Goal: Task Accomplishment & Management: Complete application form

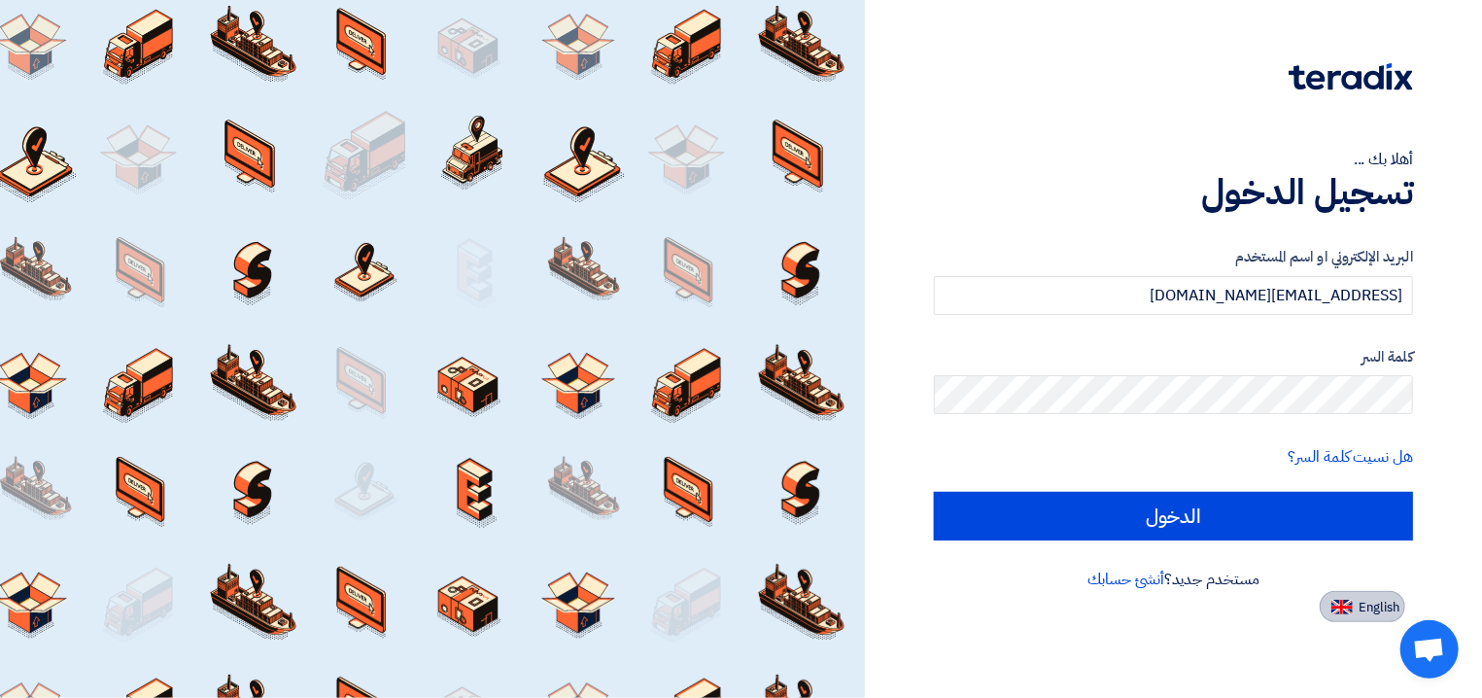
click at [1376, 614] on span "English" at bounding box center [1378, 607] width 41 height 14
type input "Sign in"
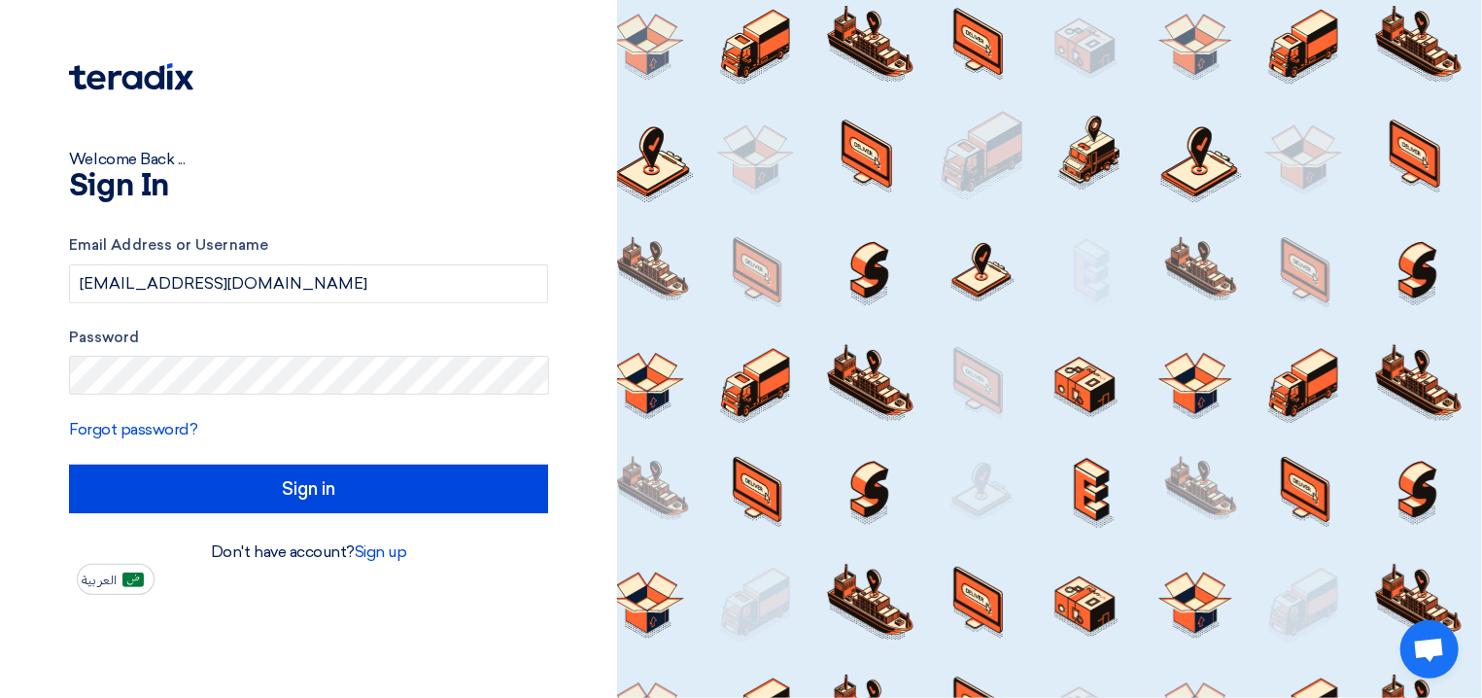
click at [278, 463] on form "Email Address or Username [EMAIL_ADDRESS][DOMAIN_NAME] Password Forgot password…" at bounding box center [308, 373] width 479 height 279
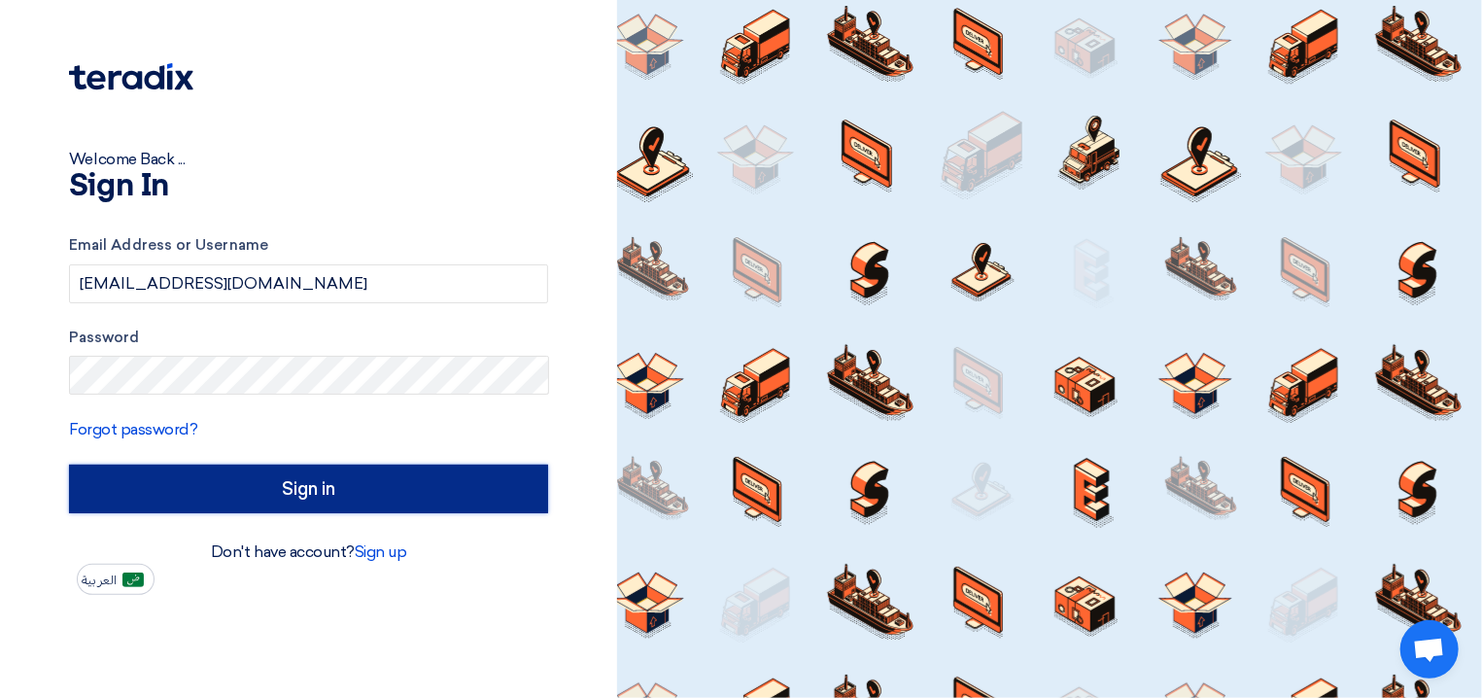
click at [272, 473] on input "Sign in" at bounding box center [308, 488] width 479 height 49
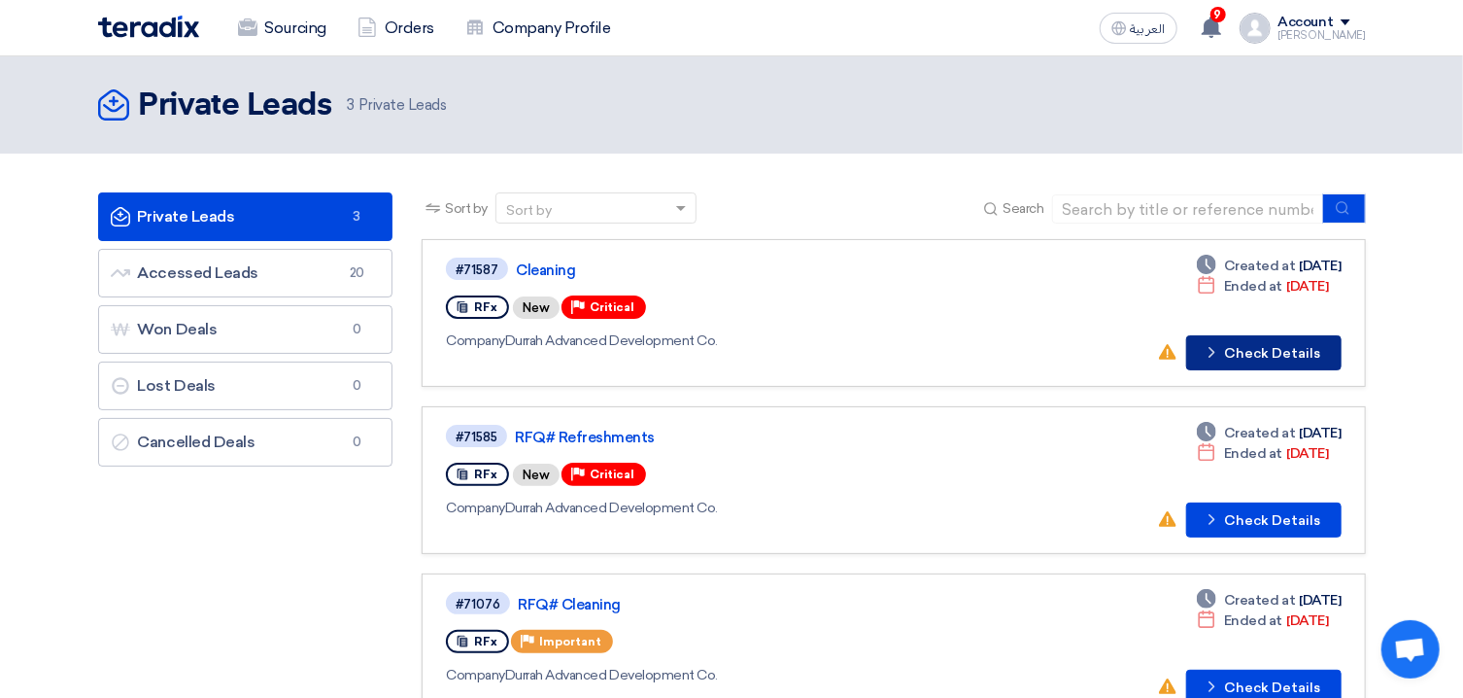
click at [1290, 354] on button "Check details Check Details" at bounding box center [1263, 352] width 155 height 35
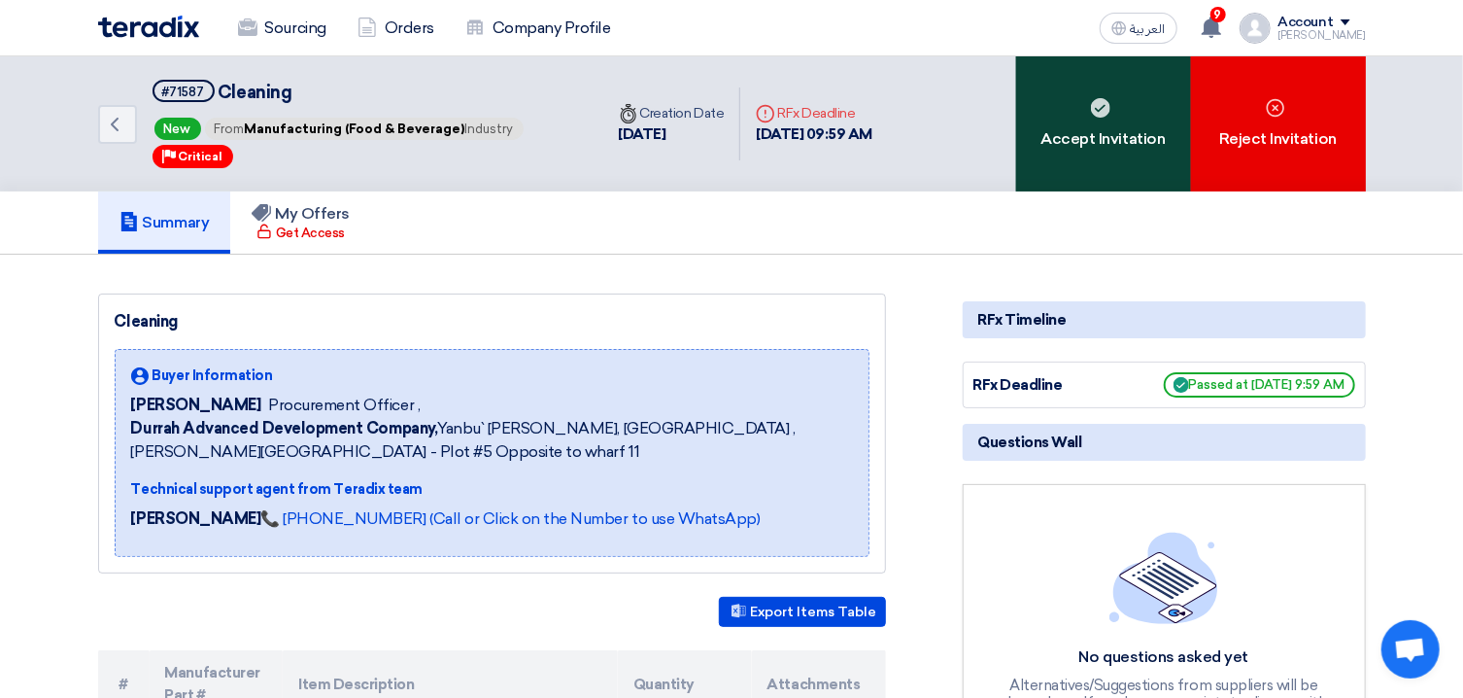
click at [1115, 150] on div "Accept Invitation" at bounding box center [1103, 123] width 175 height 135
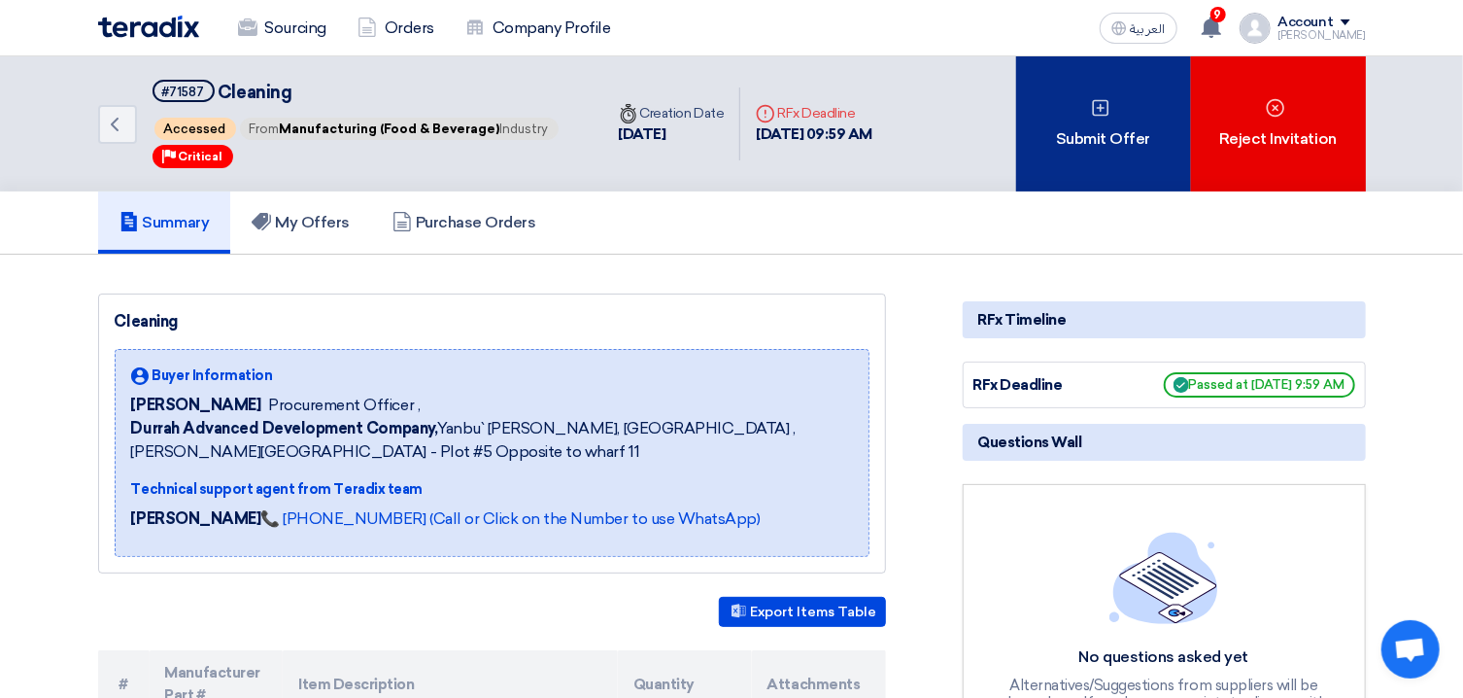
click at [1082, 145] on div "Submit Offer" at bounding box center [1103, 123] width 175 height 135
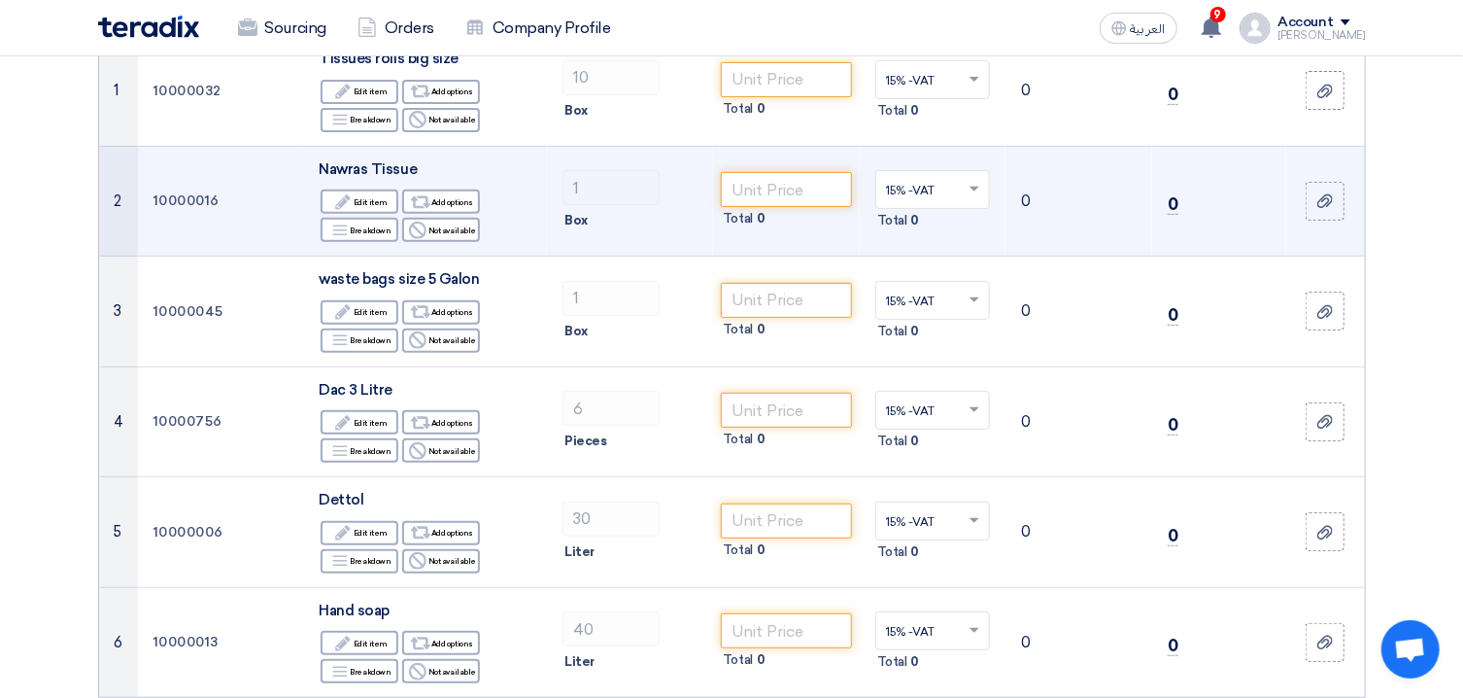
scroll to position [208, 0]
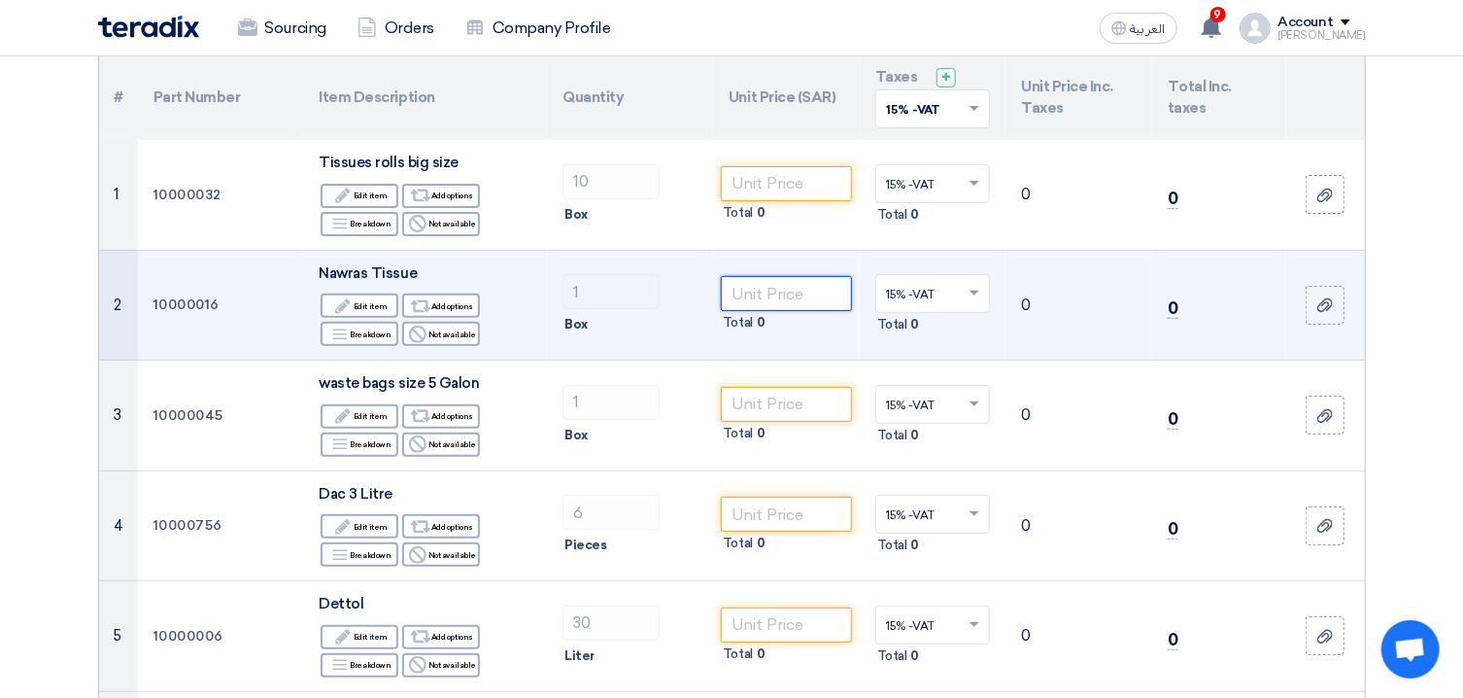
click at [792, 286] on input "number" at bounding box center [786, 293] width 131 height 35
type input "80"
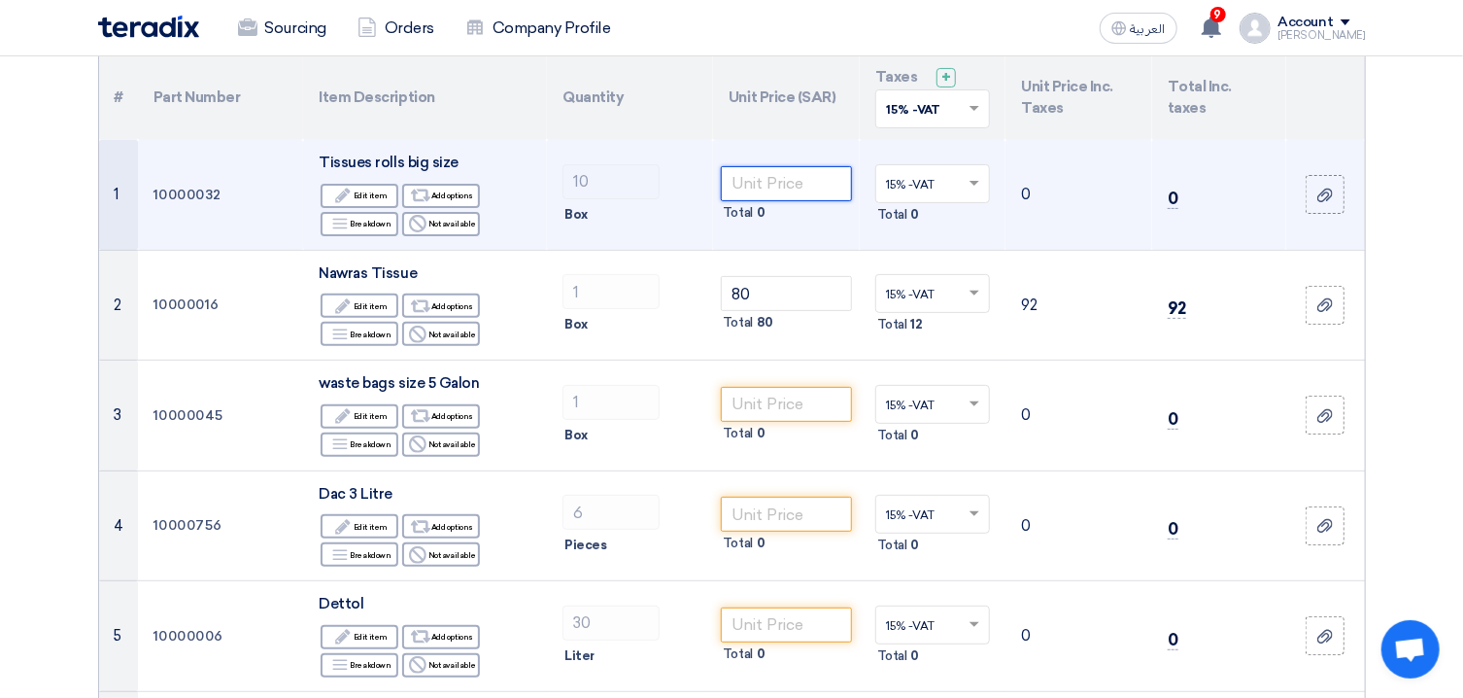
click at [766, 194] on input "number" at bounding box center [786, 183] width 131 height 35
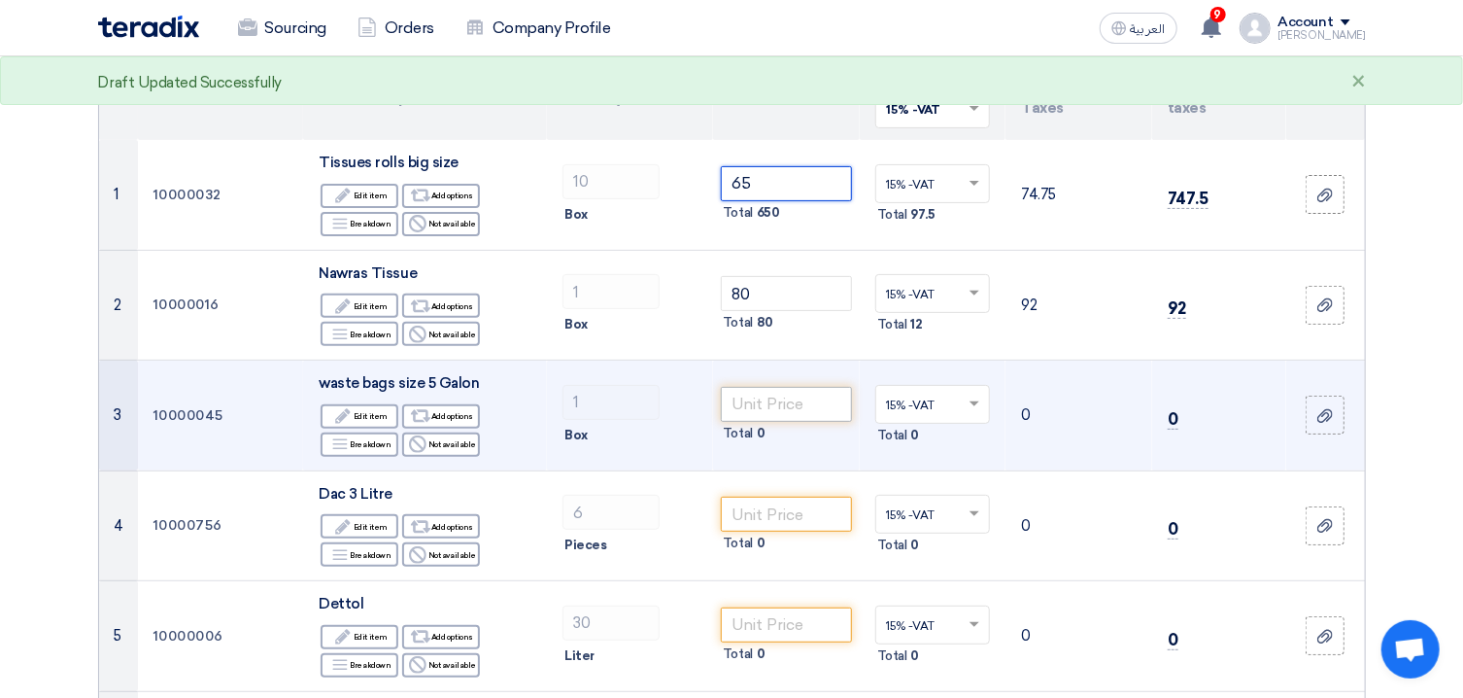
type input "65"
click at [785, 388] on input "number" at bounding box center [786, 404] width 131 height 35
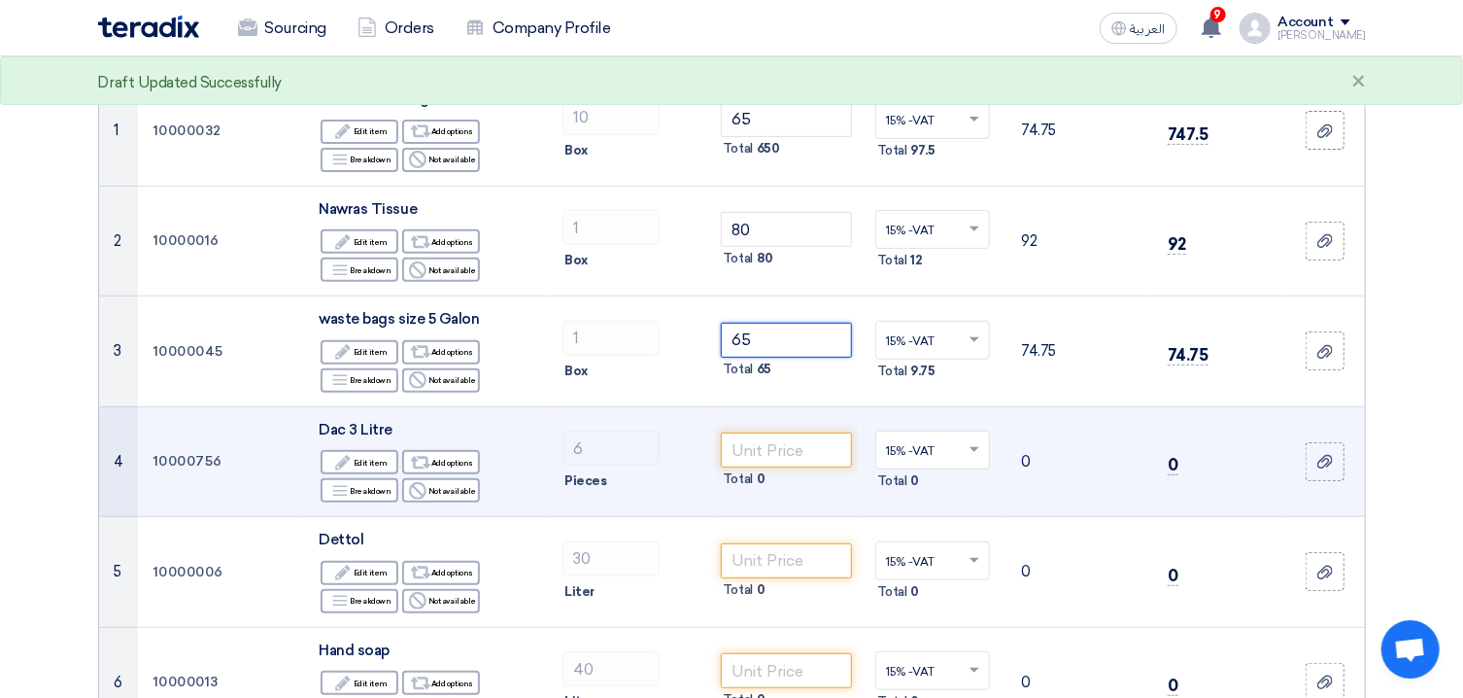
scroll to position [312, 0]
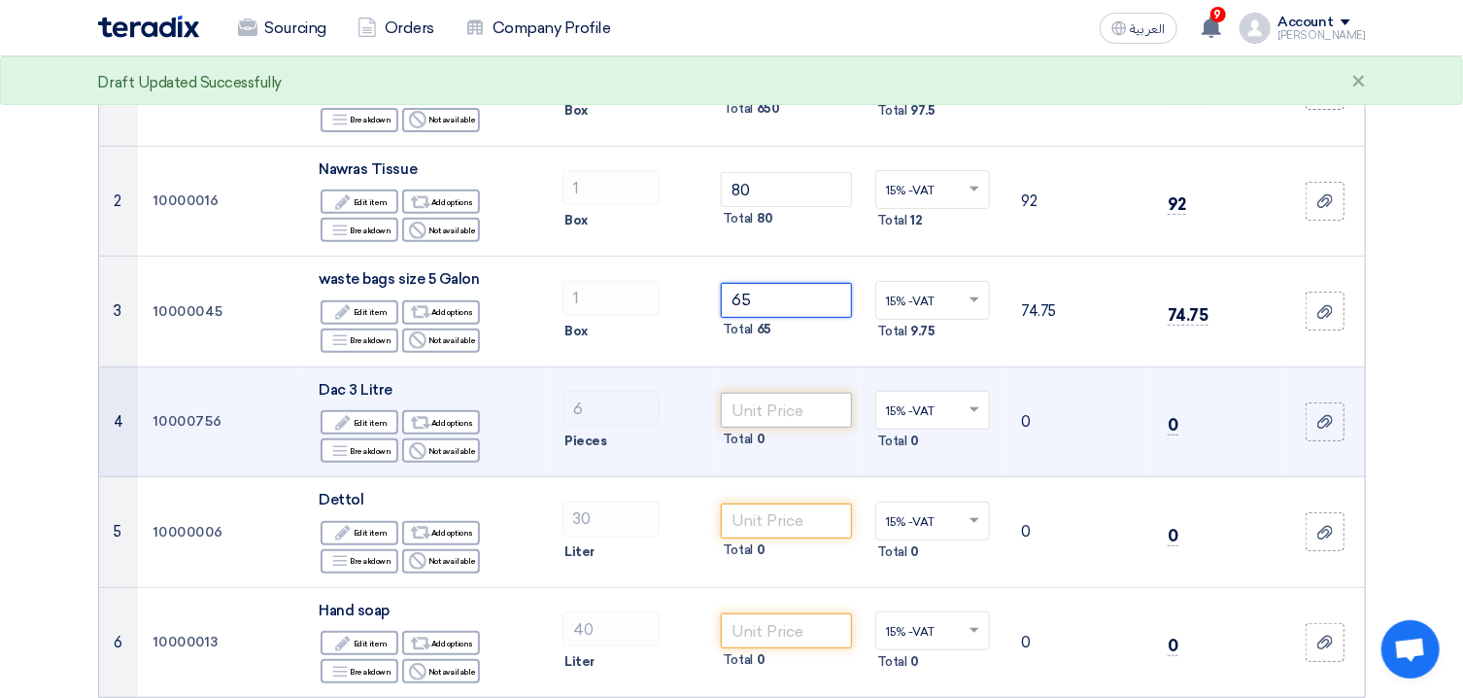
type input "65"
click at [764, 402] on input "number" at bounding box center [786, 410] width 131 height 35
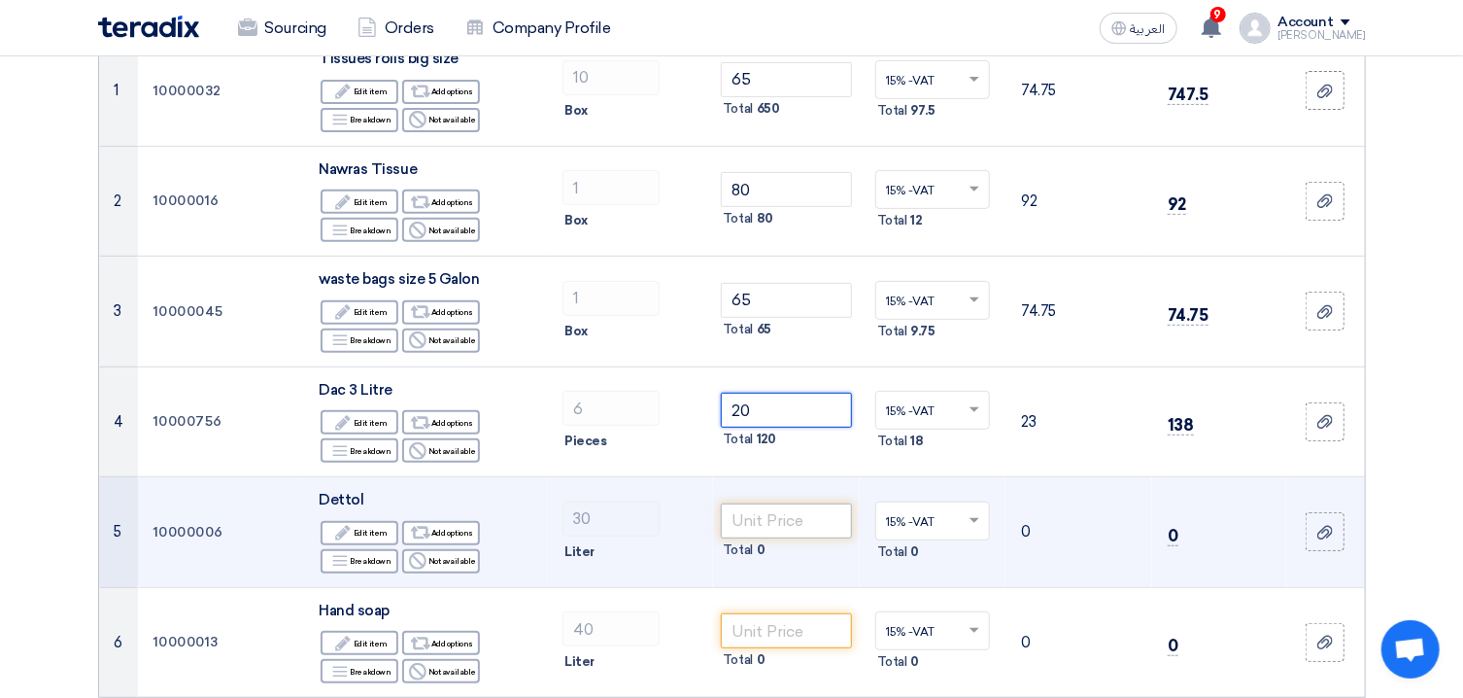
type input "20"
click at [773, 505] on input "number" at bounding box center [786, 520] width 131 height 35
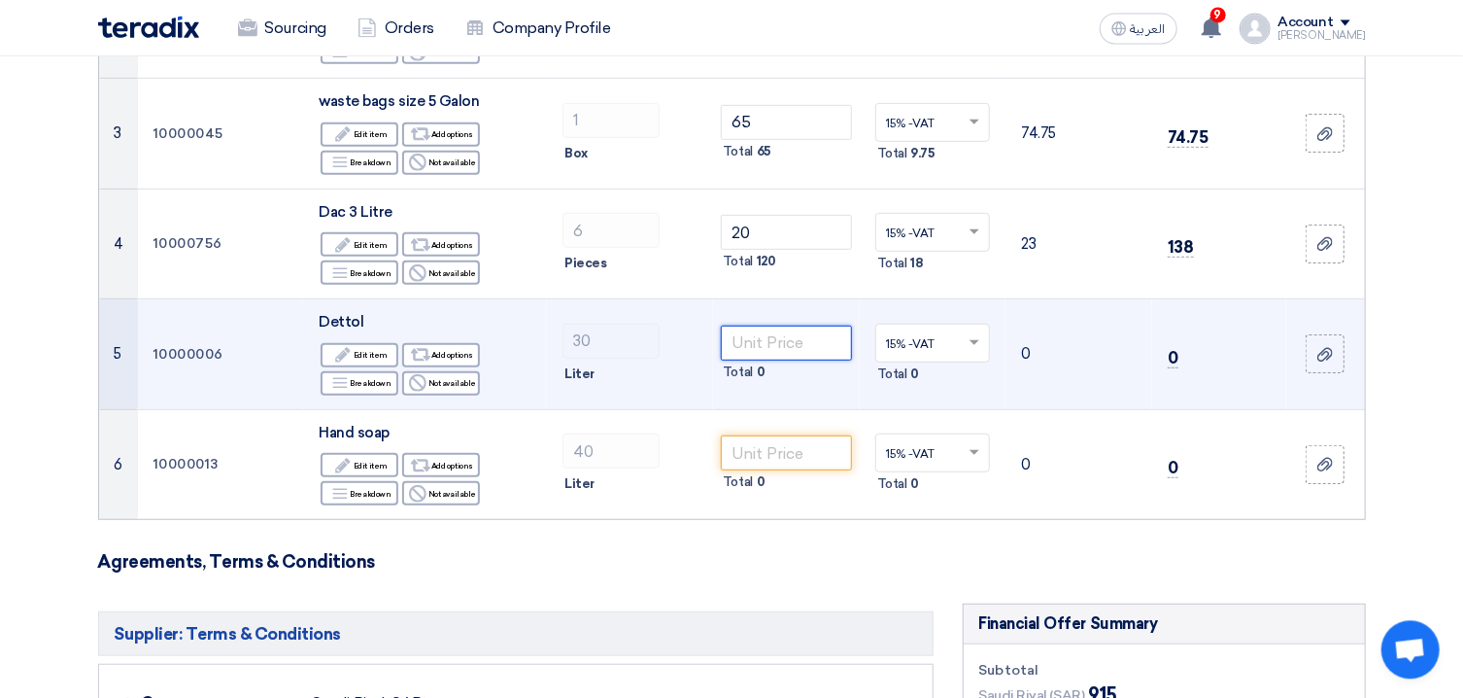
scroll to position [521, 0]
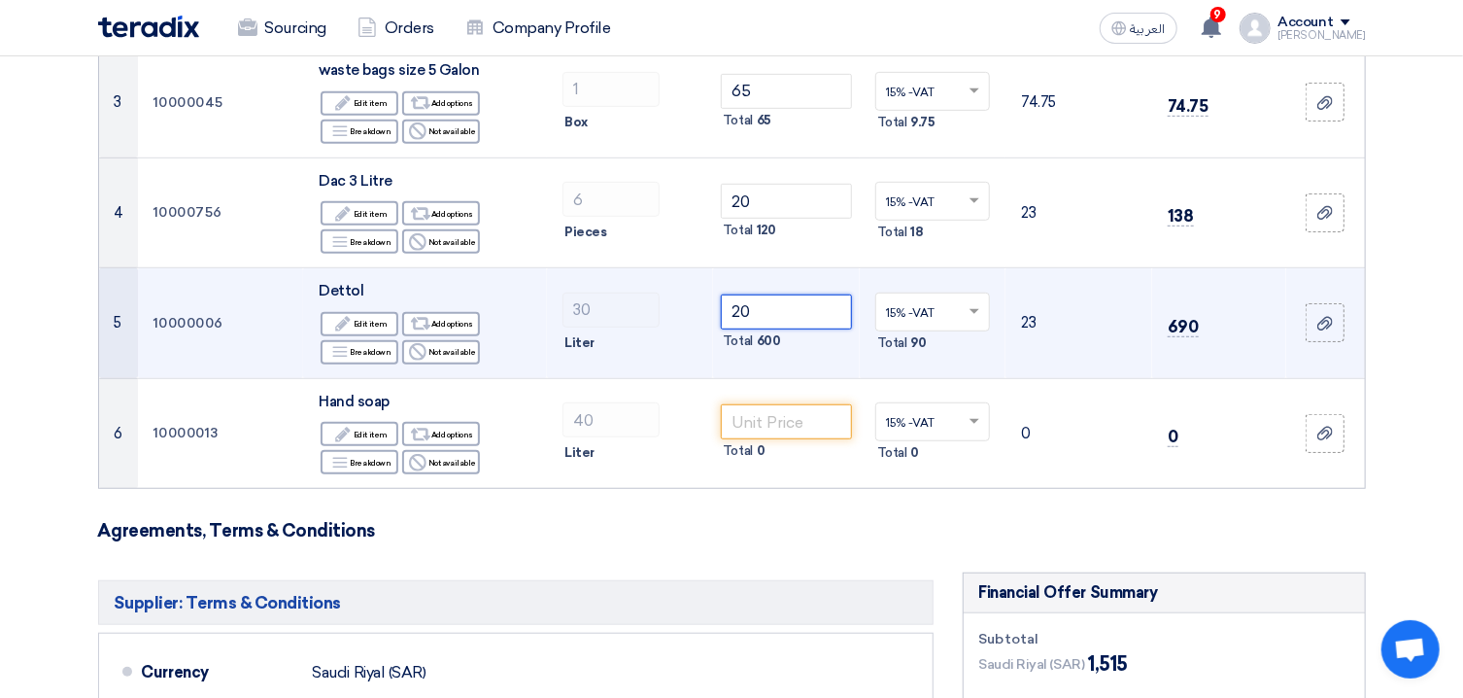
type input "20"
click at [664, 345] on div "Liter" at bounding box center [630, 342] width 135 height 23
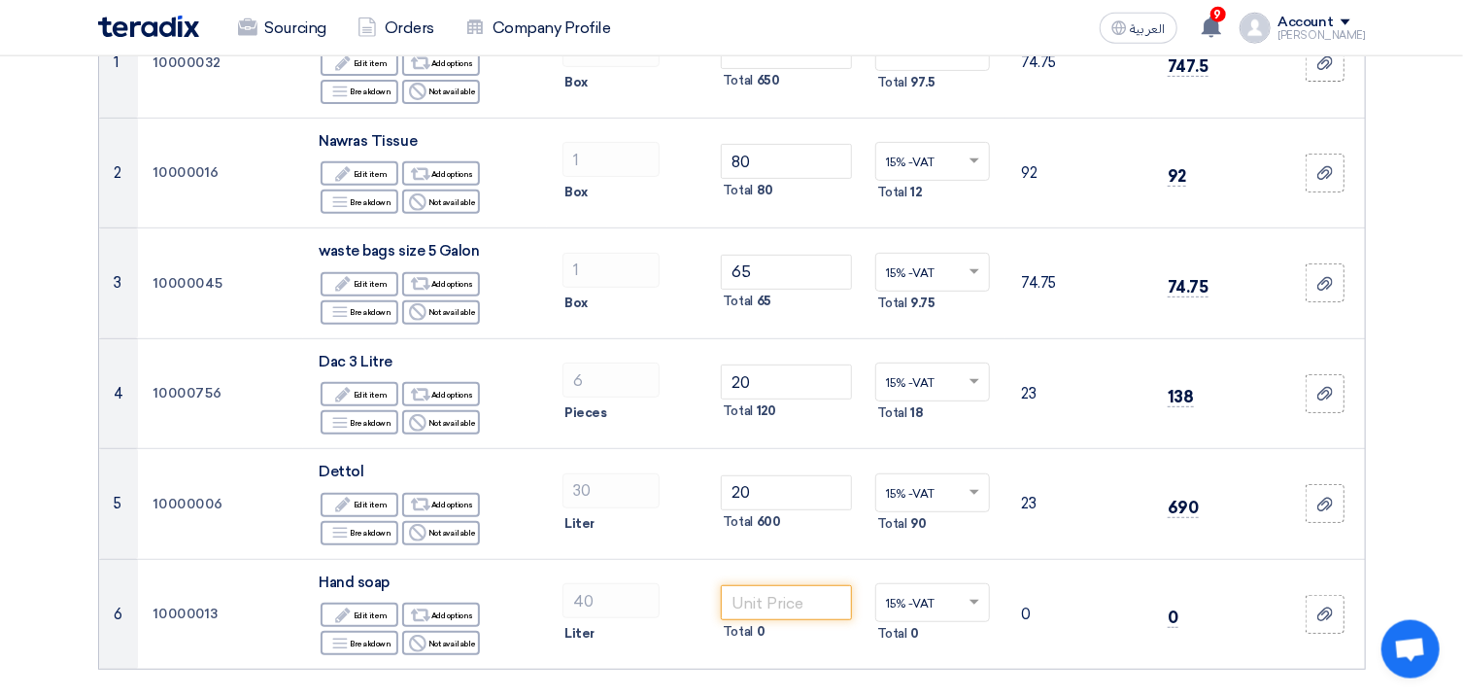
scroll to position [416, 0]
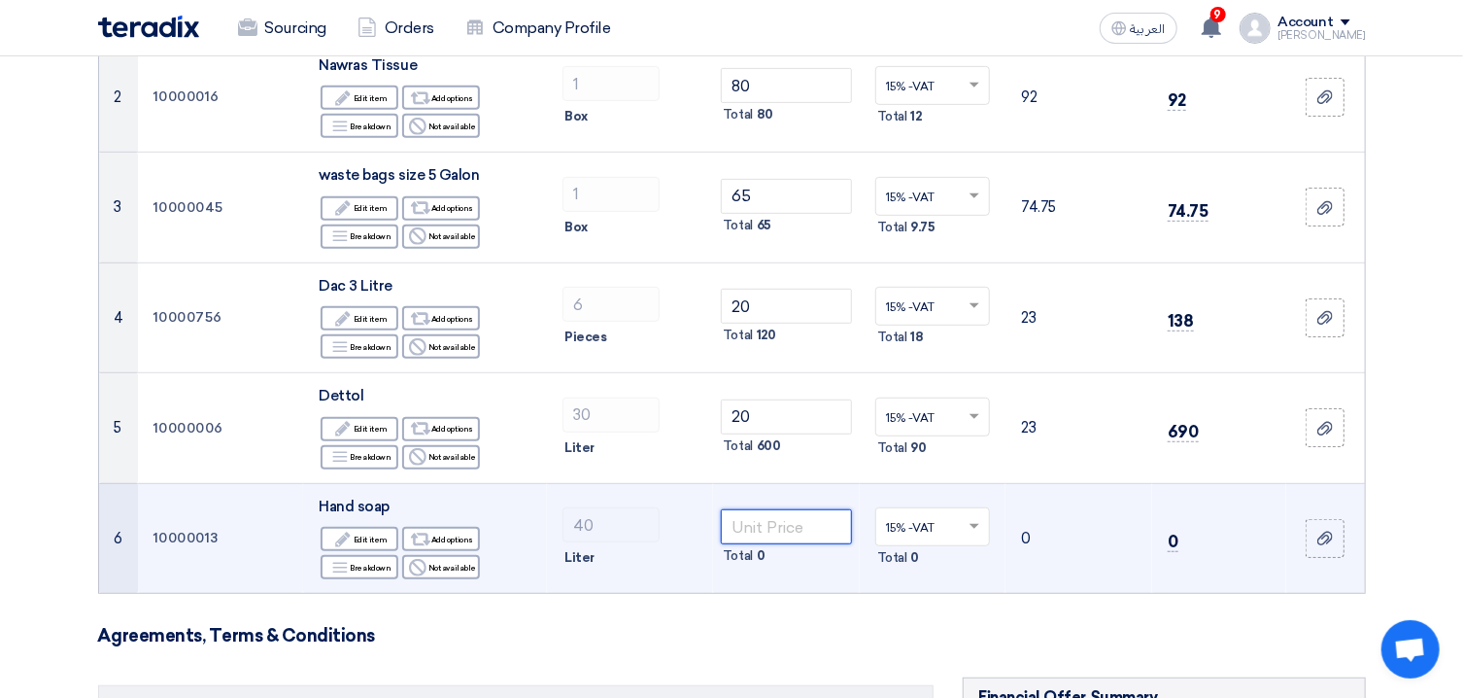
click at [782, 511] on input "number" at bounding box center [786, 526] width 131 height 35
click at [772, 535] on input "number" at bounding box center [786, 526] width 131 height 35
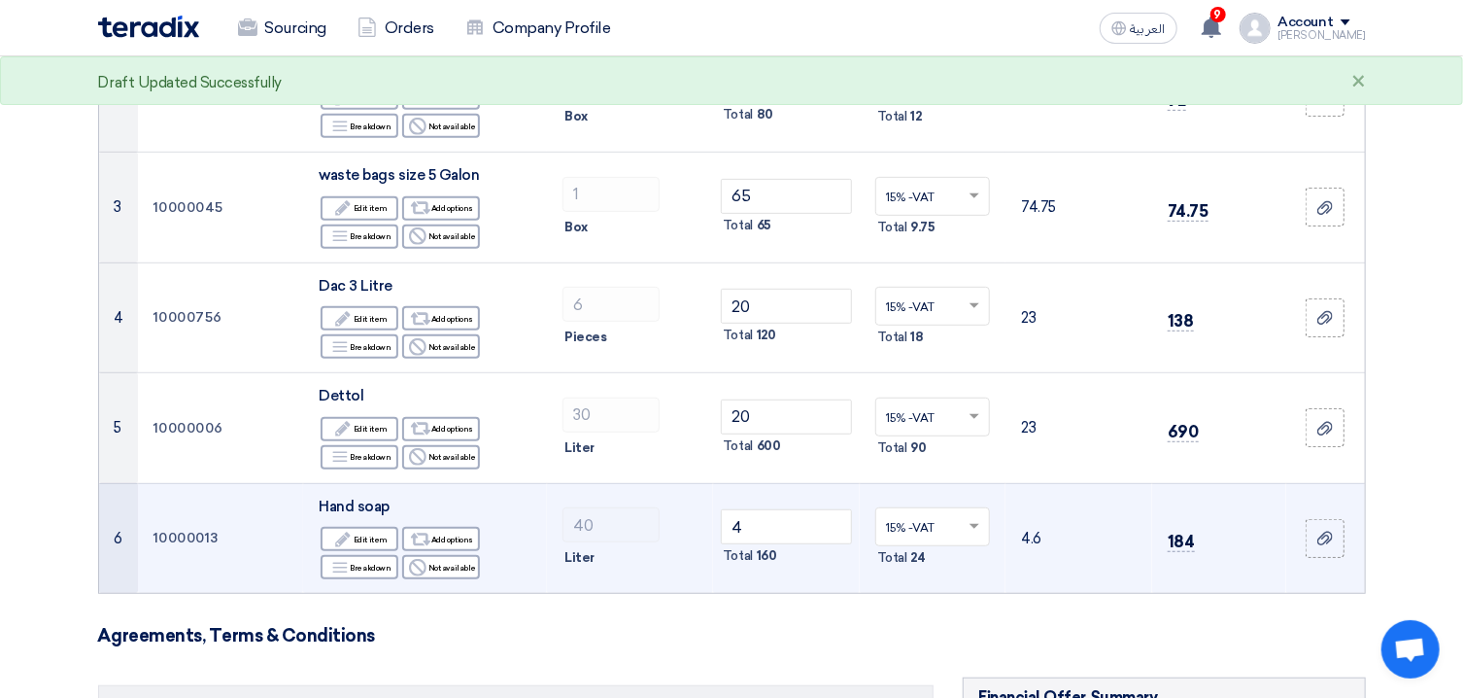
click at [666, 566] on div "Liter" at bounding box center [630, 557] width 135 height 23
click at [747, 514] on input "4" at bounding box center [786, 526] width 131 height 35
type input "2"
click at [760, 519] on input "2" at bounding box center [786, 526] width 131 height 35
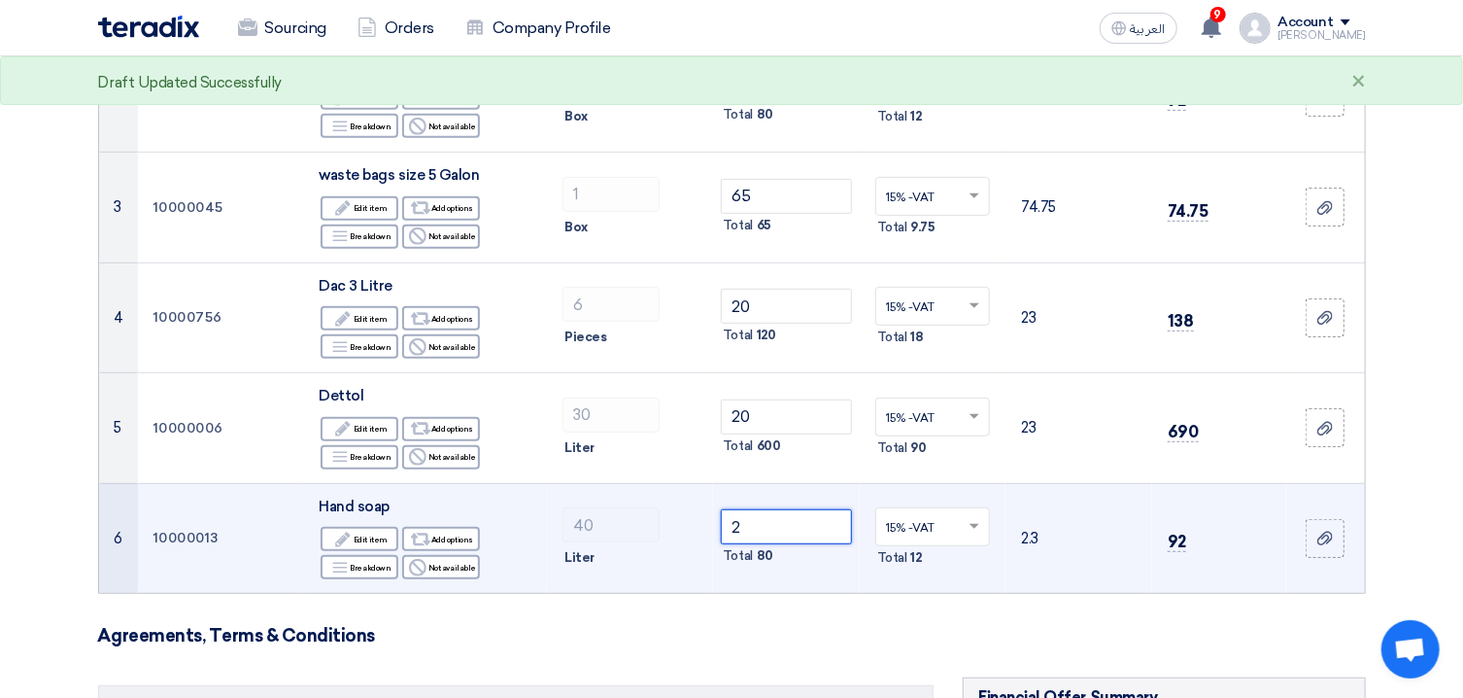
click at [760, 519] on input "2" at bounding box center [786, 526] width 131 height 35
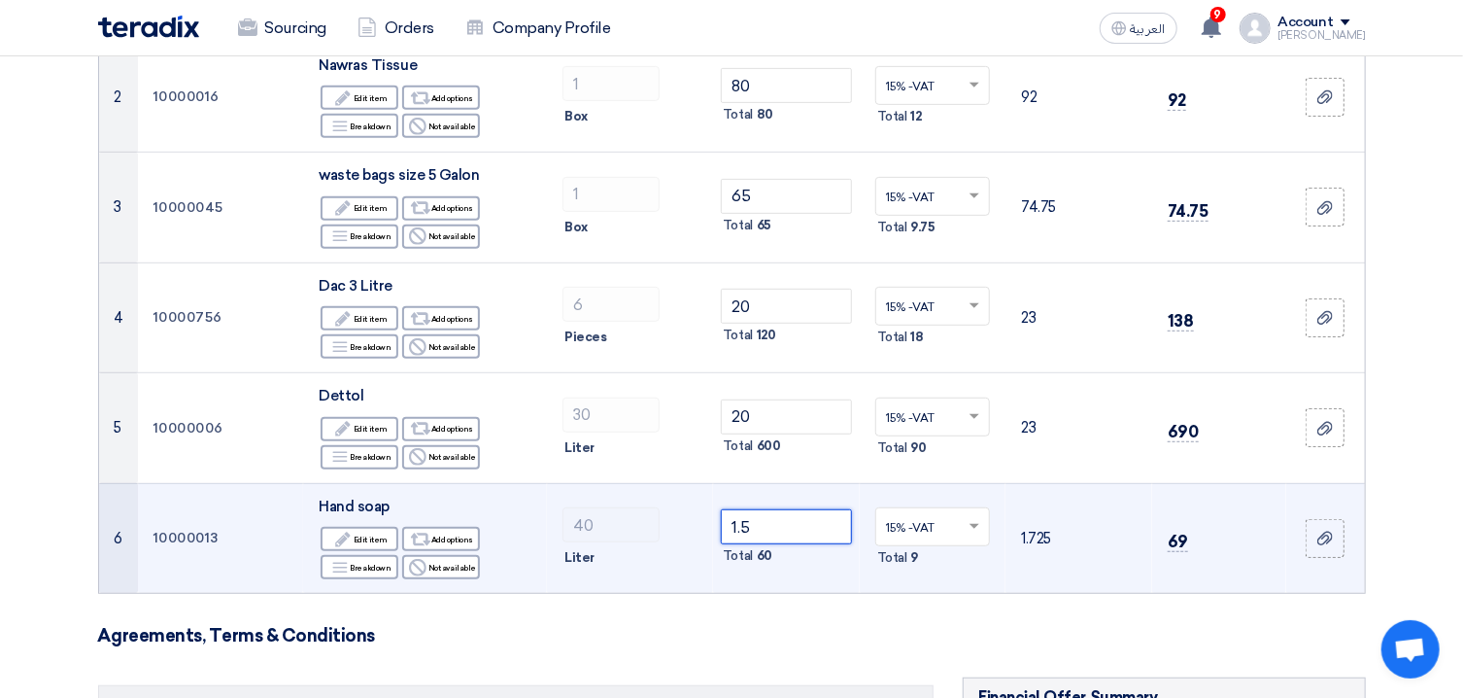
type input "1.5"
click at [694, 535] on div "40" at bounding box center [630, 524] width 135 height 35
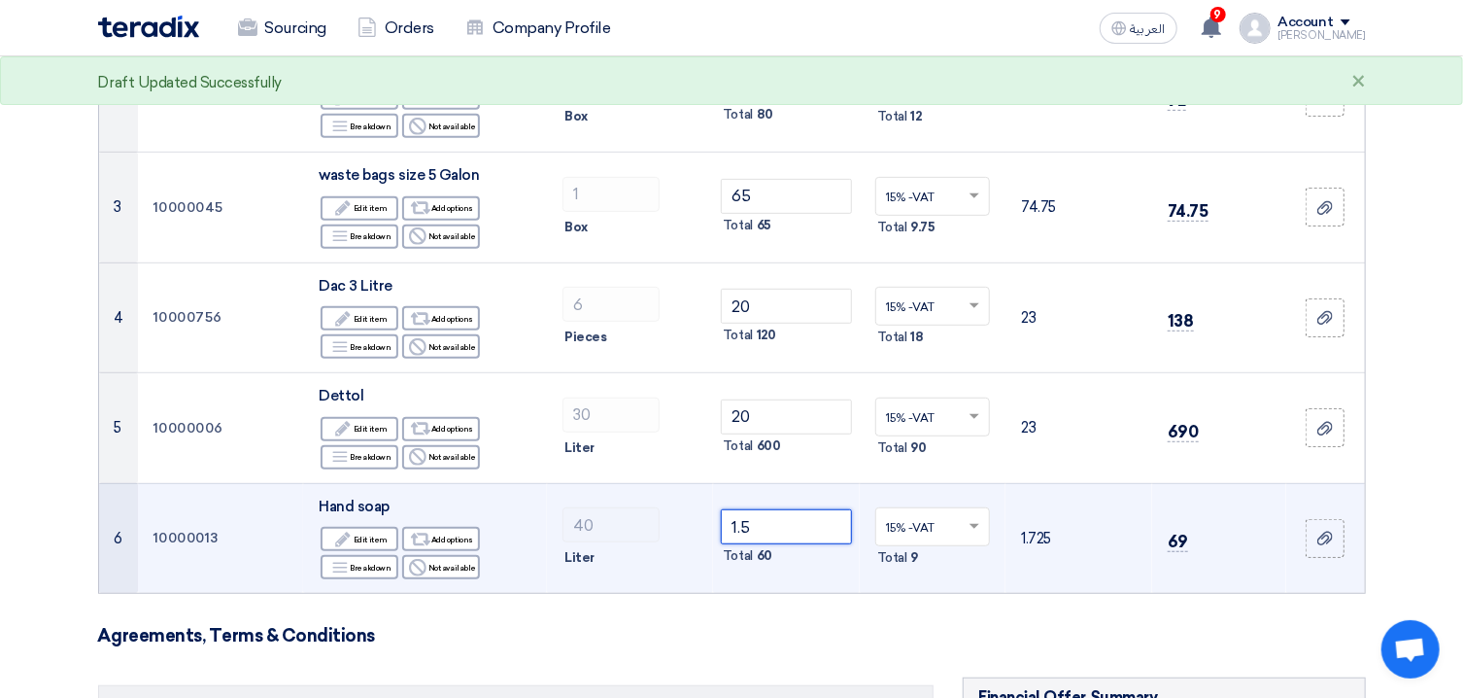
drag, startPoint x: 827, startPoint y: 521, endPoint x: 463, endPoint y: 523, distance: 363.4
click at [721, 523] on input "1.5" at bounding box center [786, 526] width 131 height 35
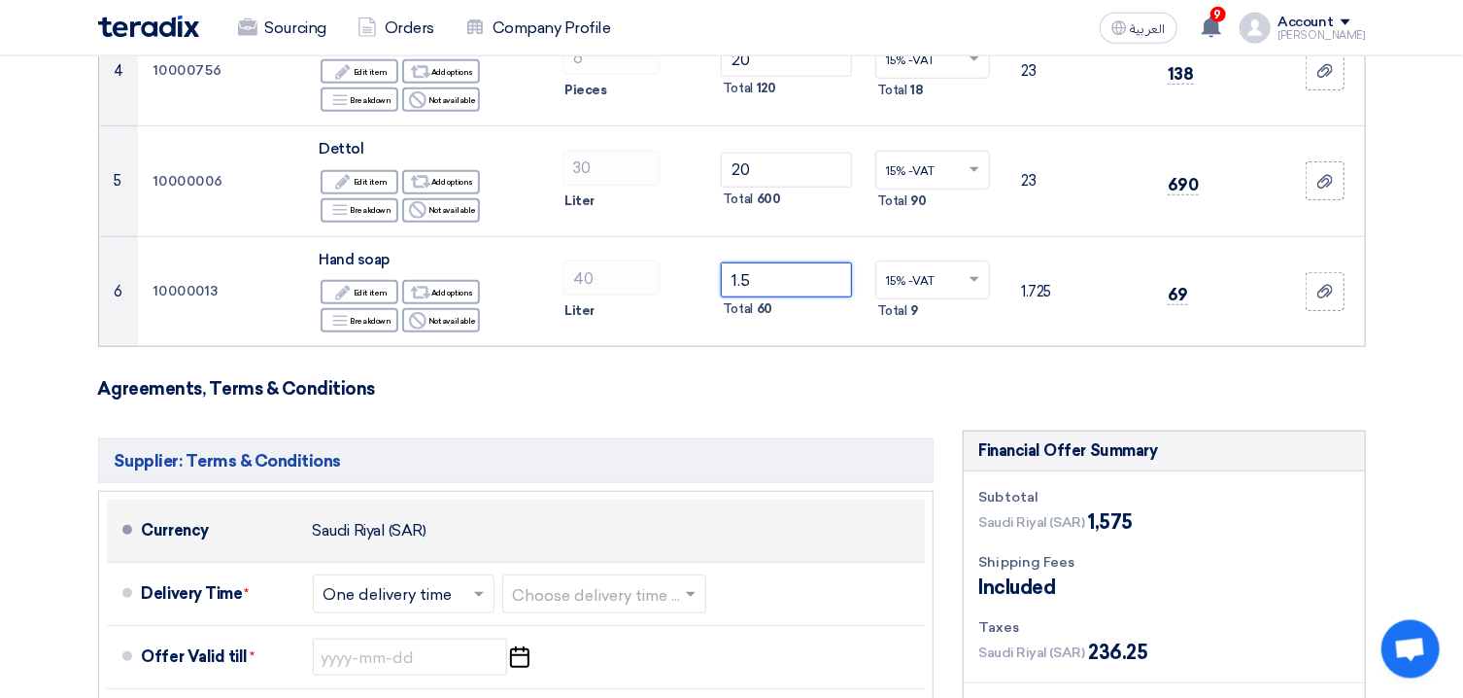
scroll to position [833, 0]
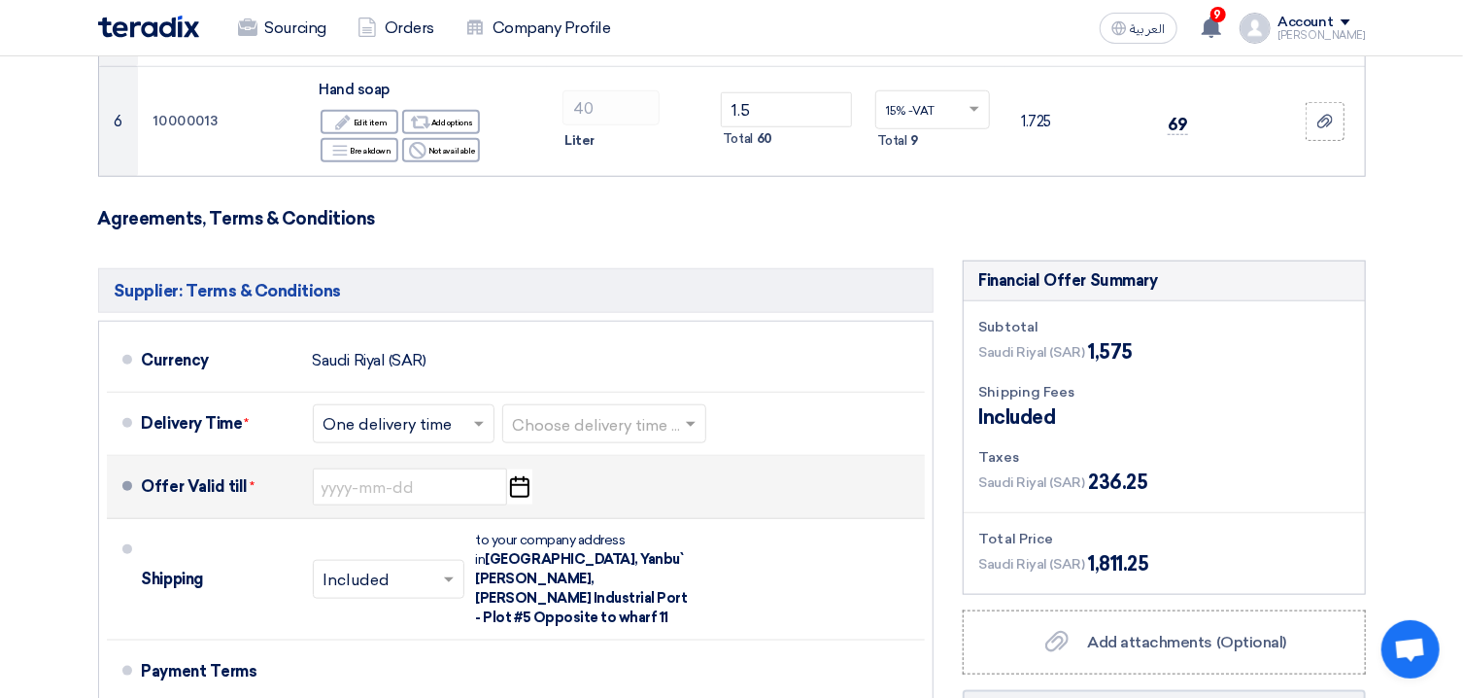
click at [519, 495] on icon "Pick a date" at bounding box center [519, 486] width 26 height 35
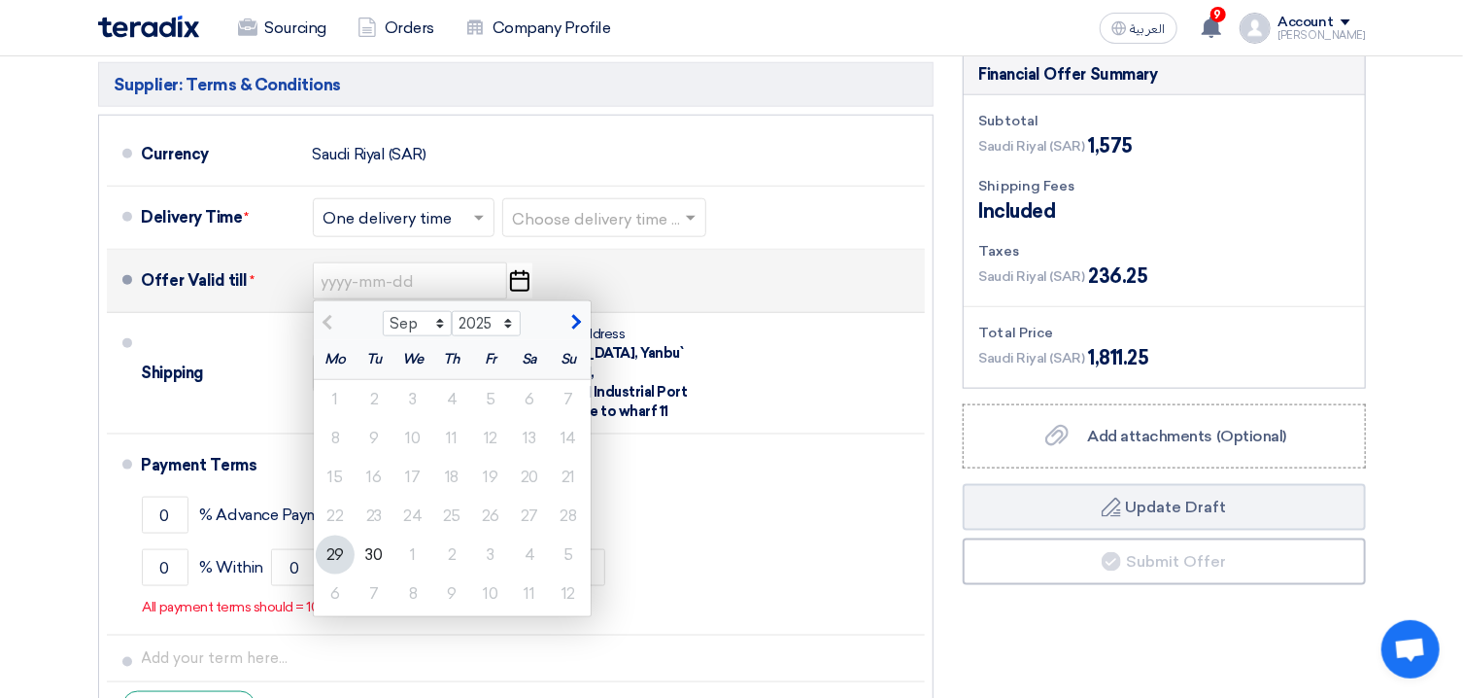
scroll to position [1042, 0]
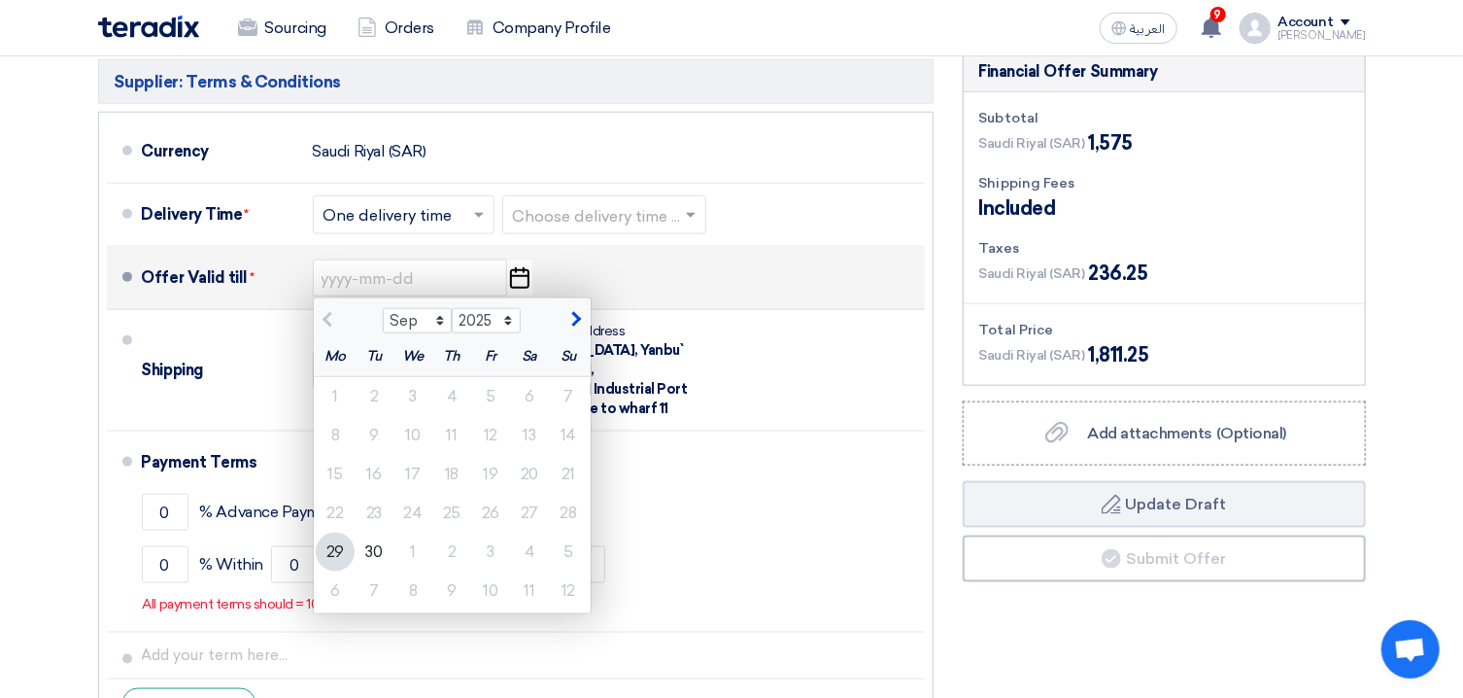
drag, startPoint x: 374, startPoint y: 561, endPoint x: 579, endPoint y: 333, distance: 306.2
click at [578, 338] on ngb-datepicker "Sep Oct Nov [DATE] 2026 2027 2028 2029 2030 2031 2032 2033 2034 2035 Mo Tu We T…" at bounding box center [452, 455] width 279 height 317
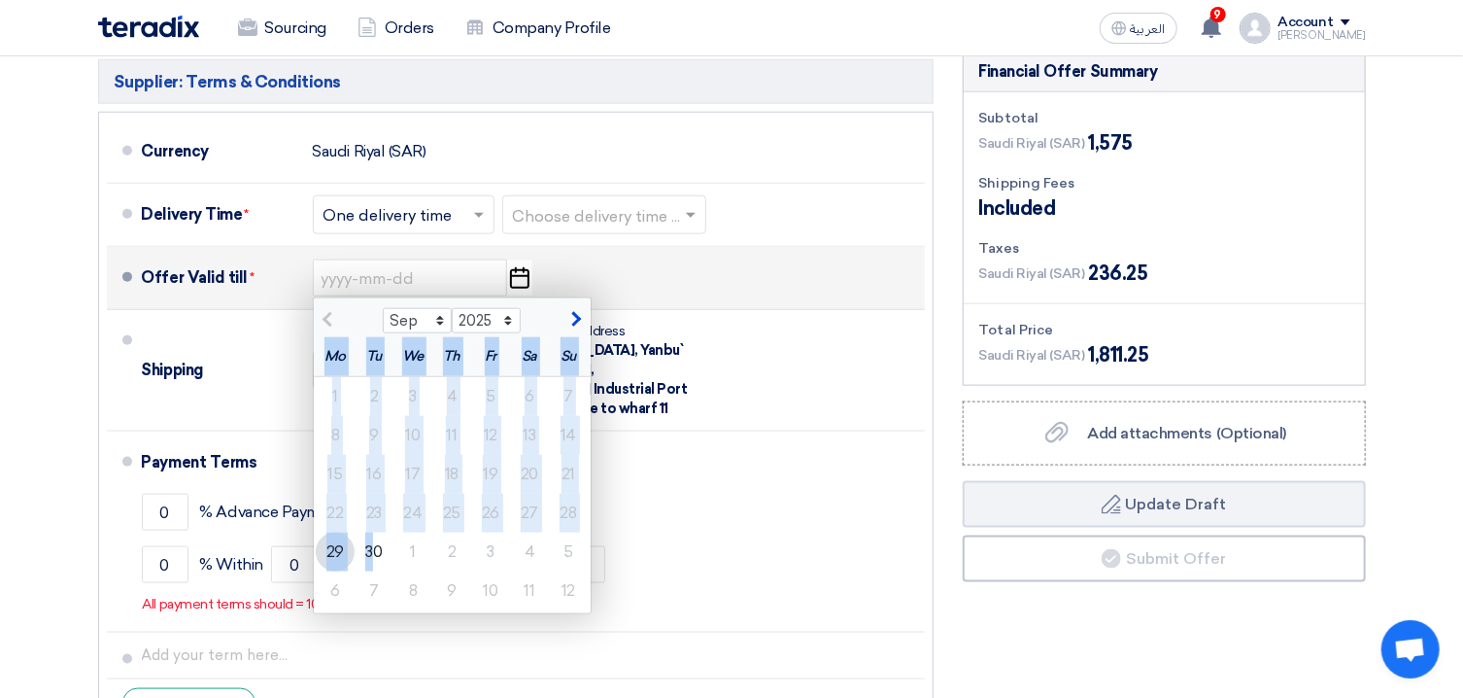
click at [580, 320] on button "button" at bounding box center [574, 317] width 32 height 19
select select "10"
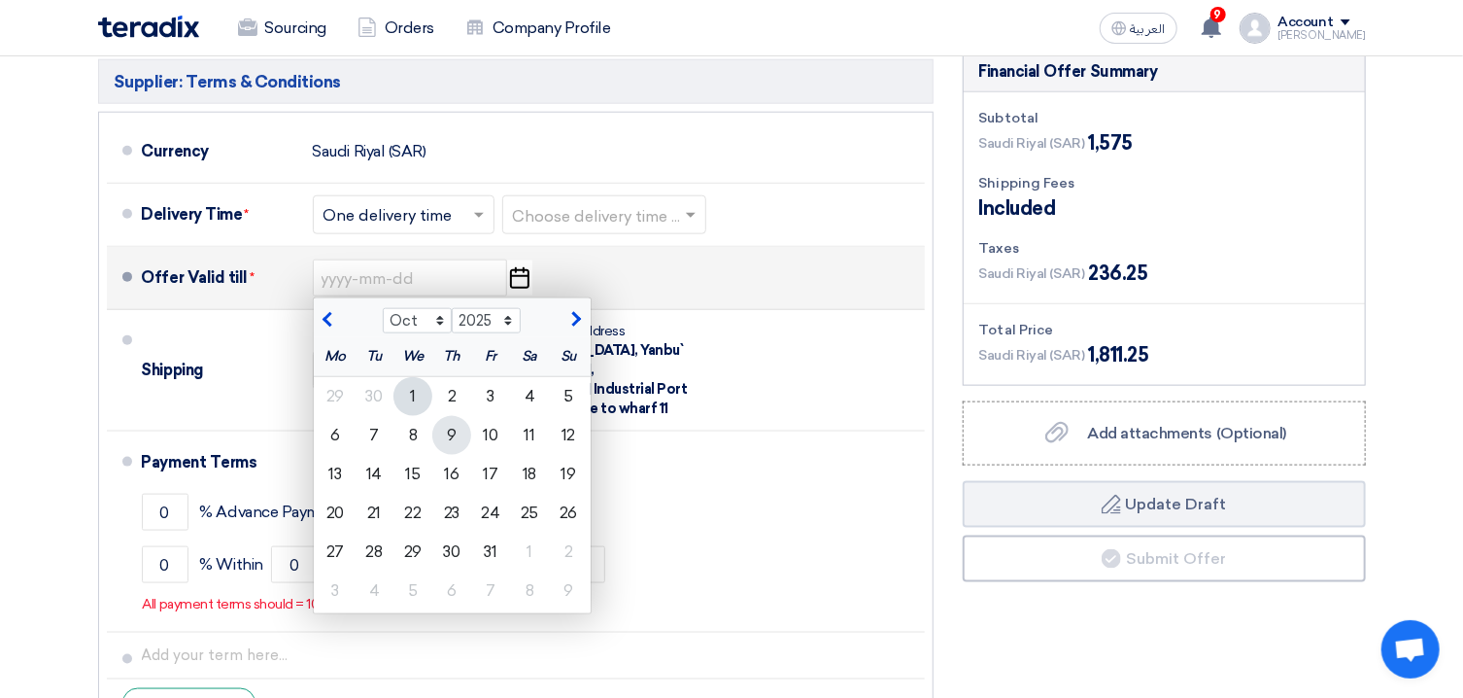
click at [453, 446] on div "9" at bounding box center [451, 435] width 39 height 39
type input "[DATE]"
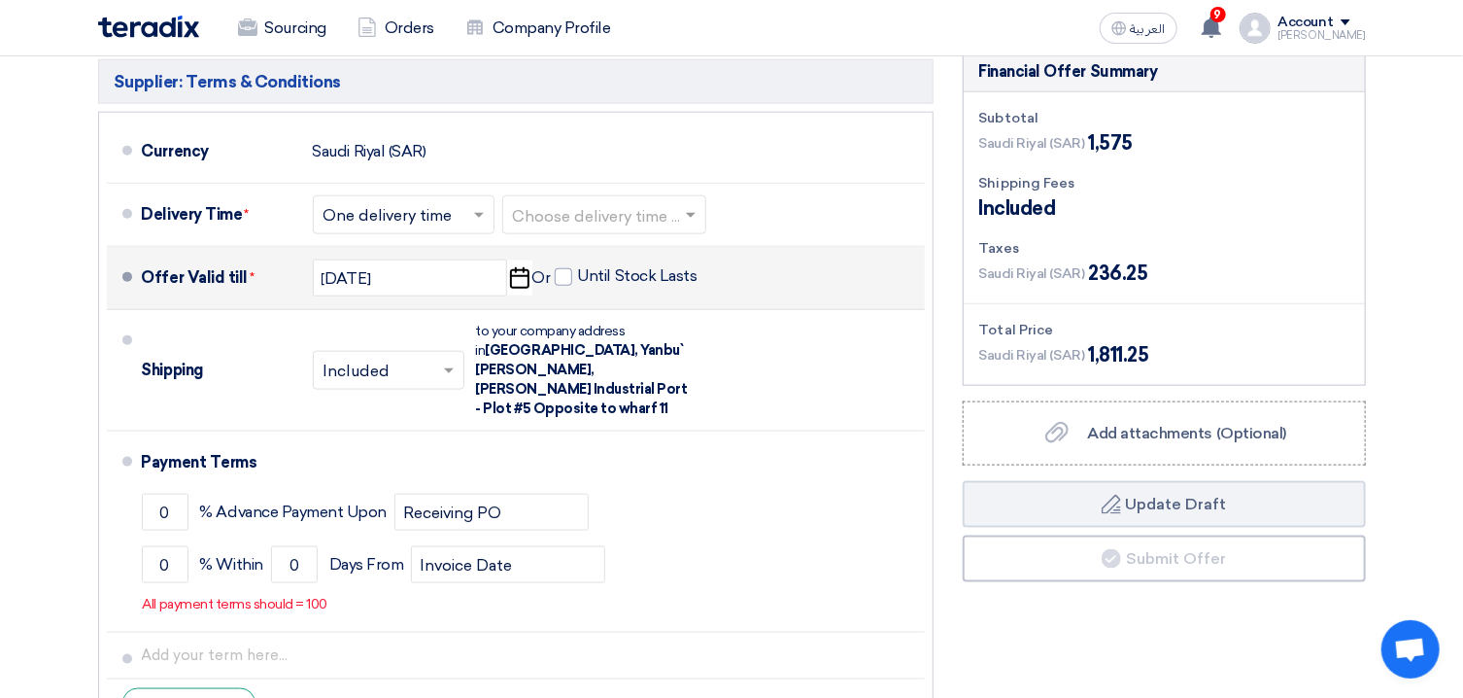
click at [453, 446] on div "Payment Terms" at bounding box center [522, 462] width 760 height 47
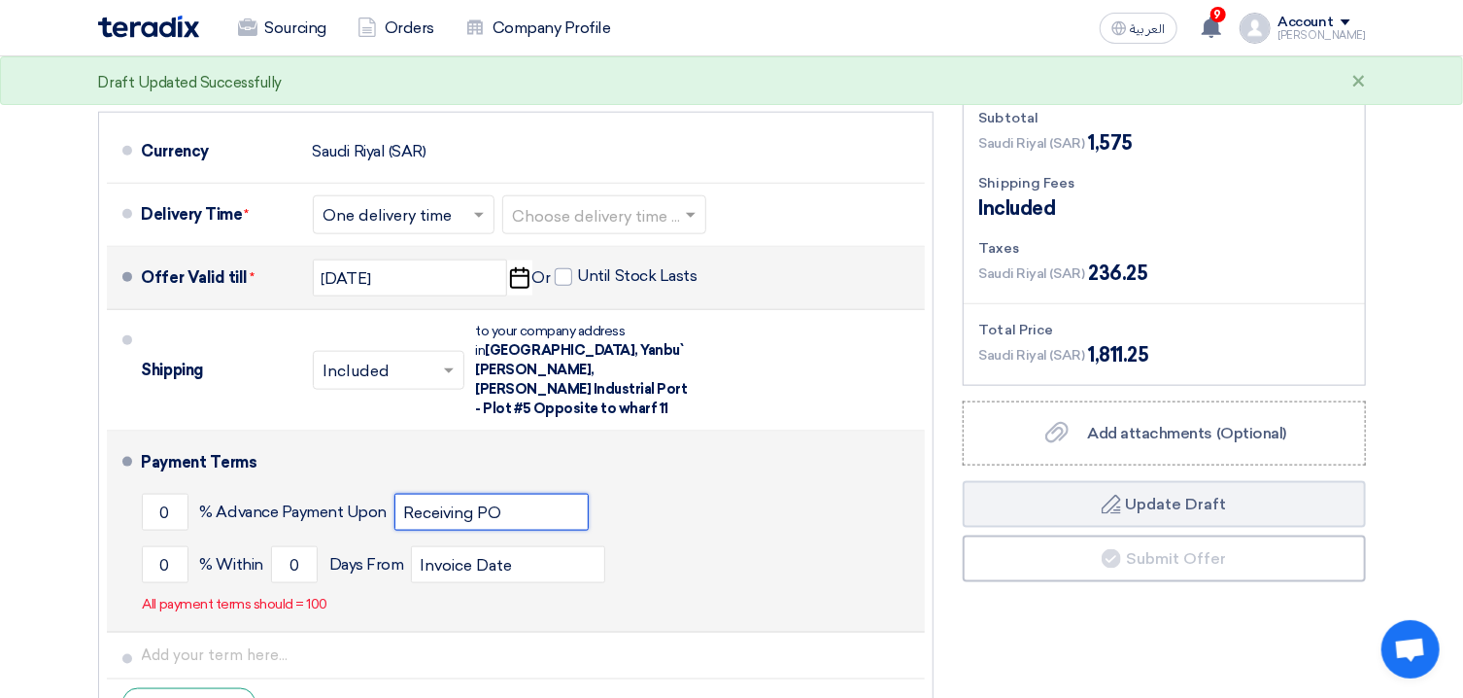
click at [450, 500] on input "Receiving PO" at bounding box center [491, 512] width 194 height 37
click at [452, 499] on input "Receiving PO" at bounding box center [491, 512] width 194 height 37
click at [174, 495] on input "0" at bounding box center [165, 512] width 47 height 37
click at [175, 495] on input "0" at bounding box center [165, 512] width 47 height 37
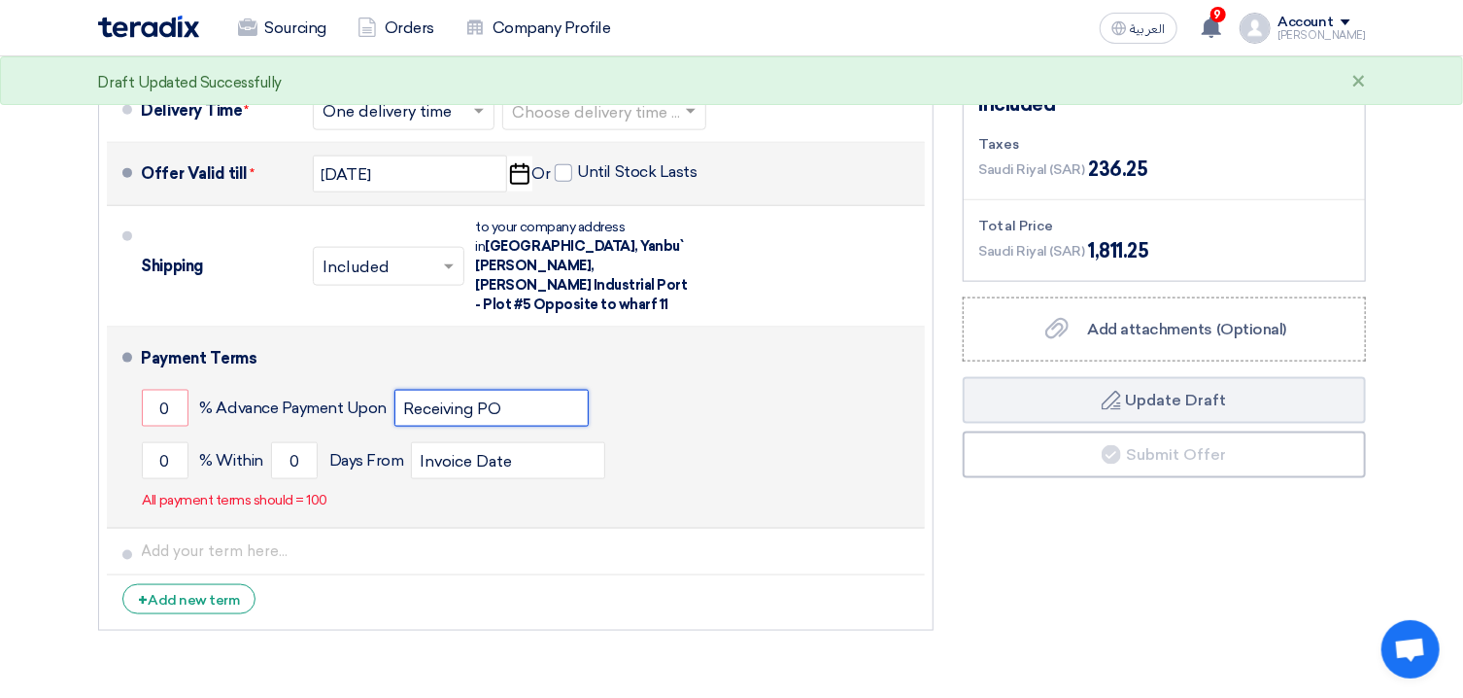
click at [473, 402] on input "Receiving PO" at bounding box center [491, 408] width 194 height 37
click at [168, 450] on input "0" at bounding box center [165, 460] width 47 height 37
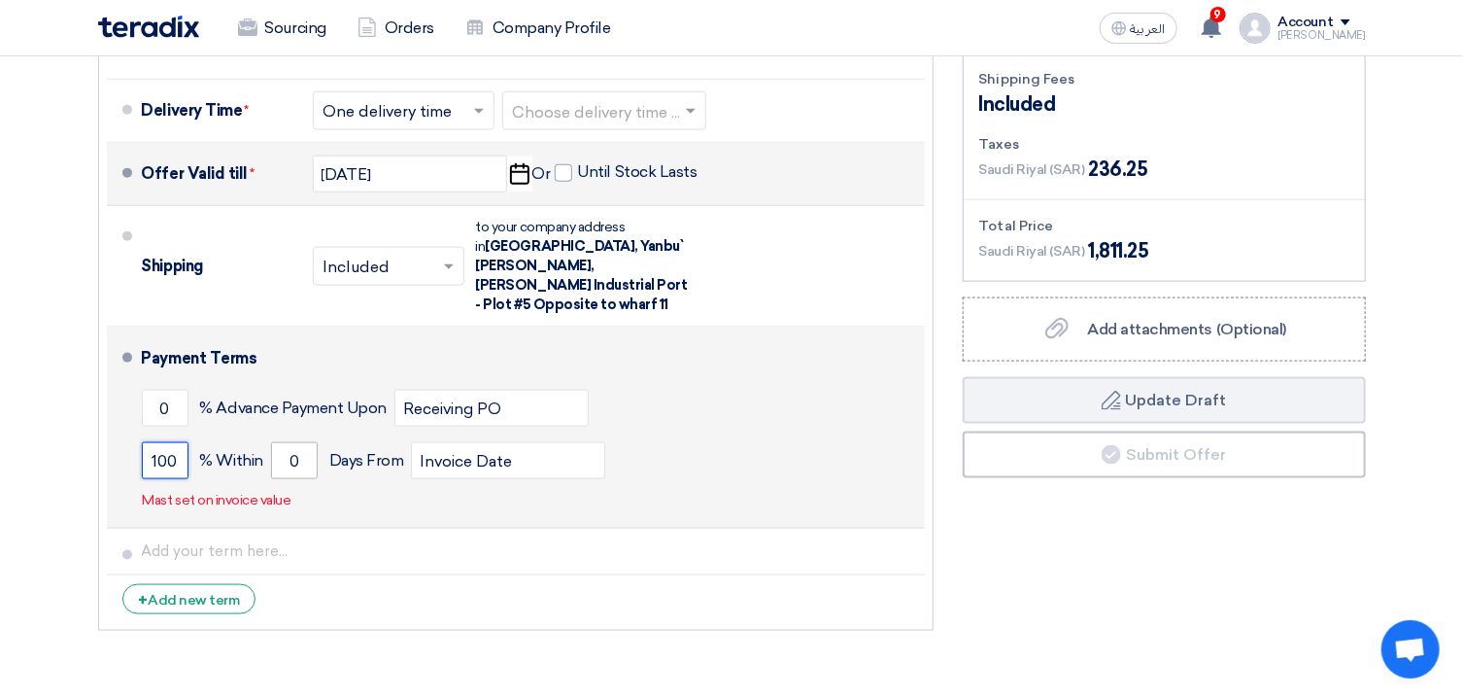
type input "100"
click at [295, 448] on input "0" at bounding box center [294, 460] width 47 height 37
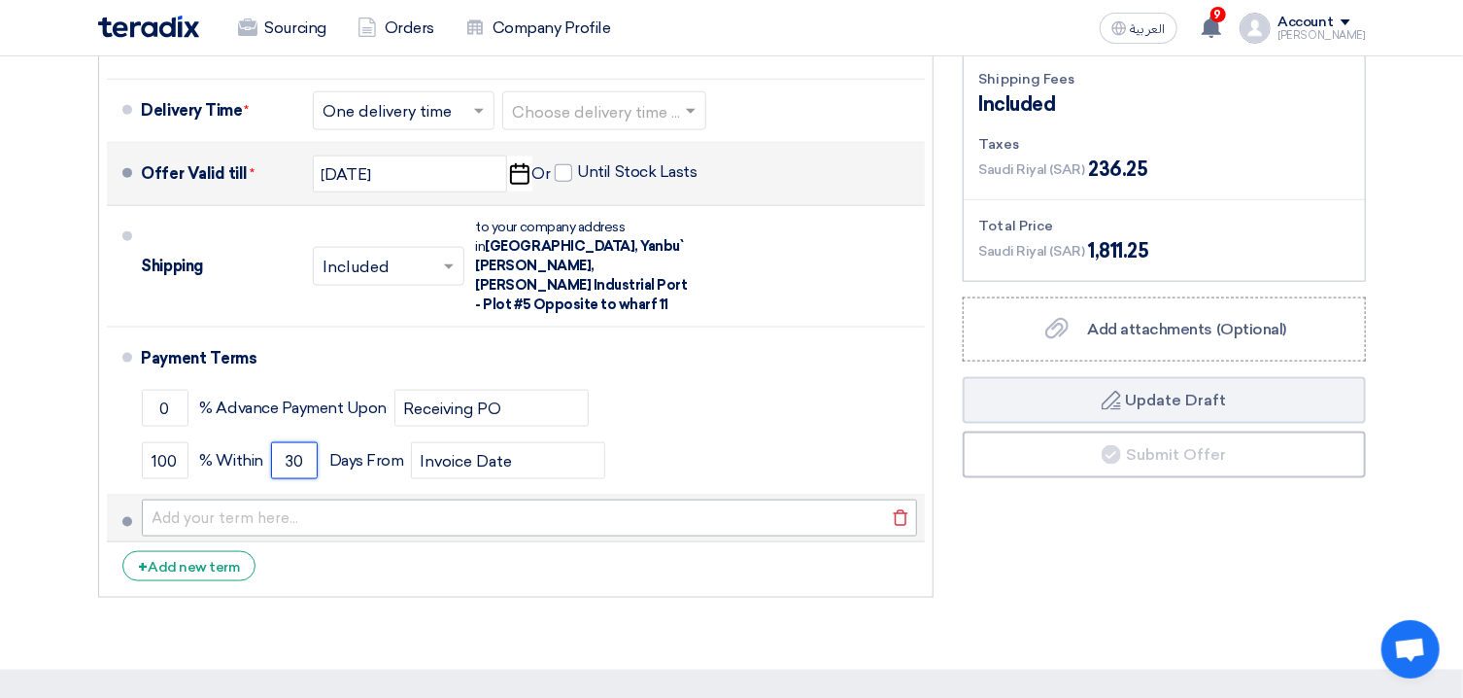
type input "30"
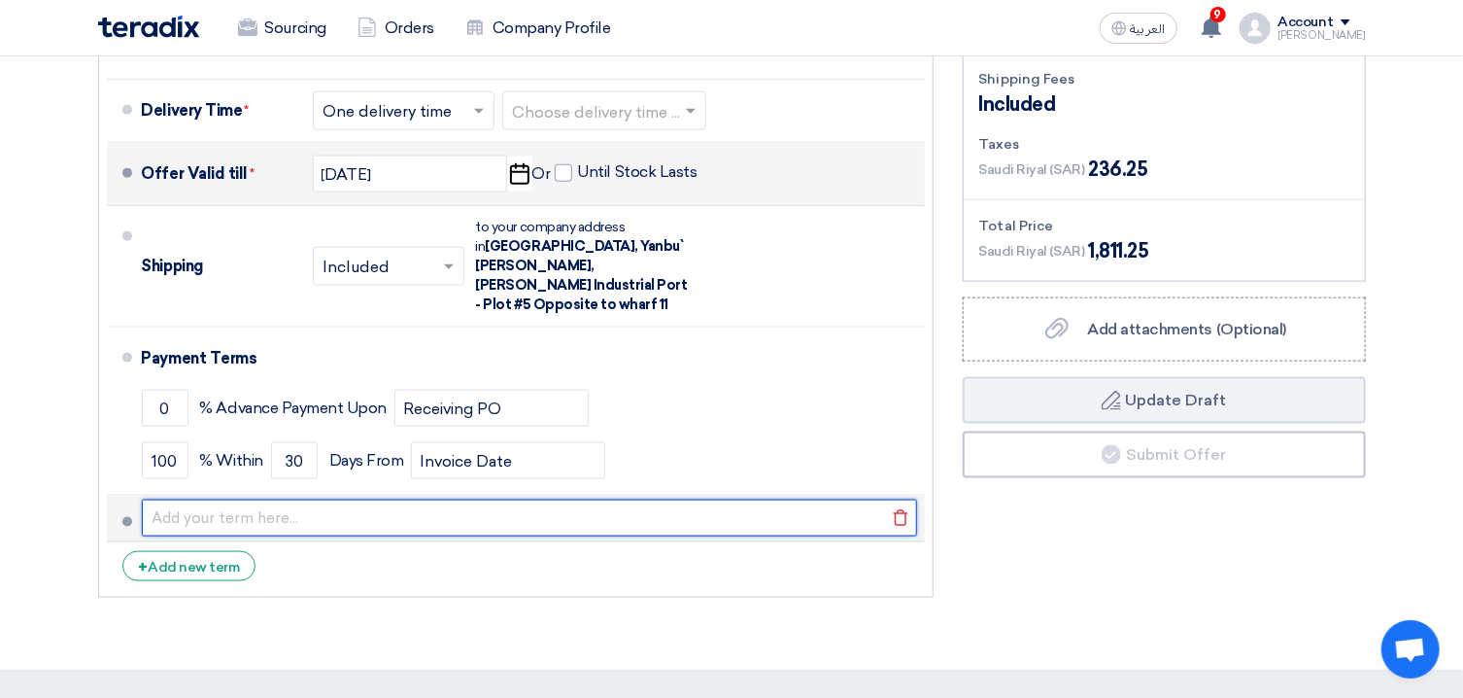
click at [319, 499] on input "text" at bounding box center [529, 517] width 775 height 37
click at [206, 499] on input "text" at bounding box center [529, 517] width 775 height 37
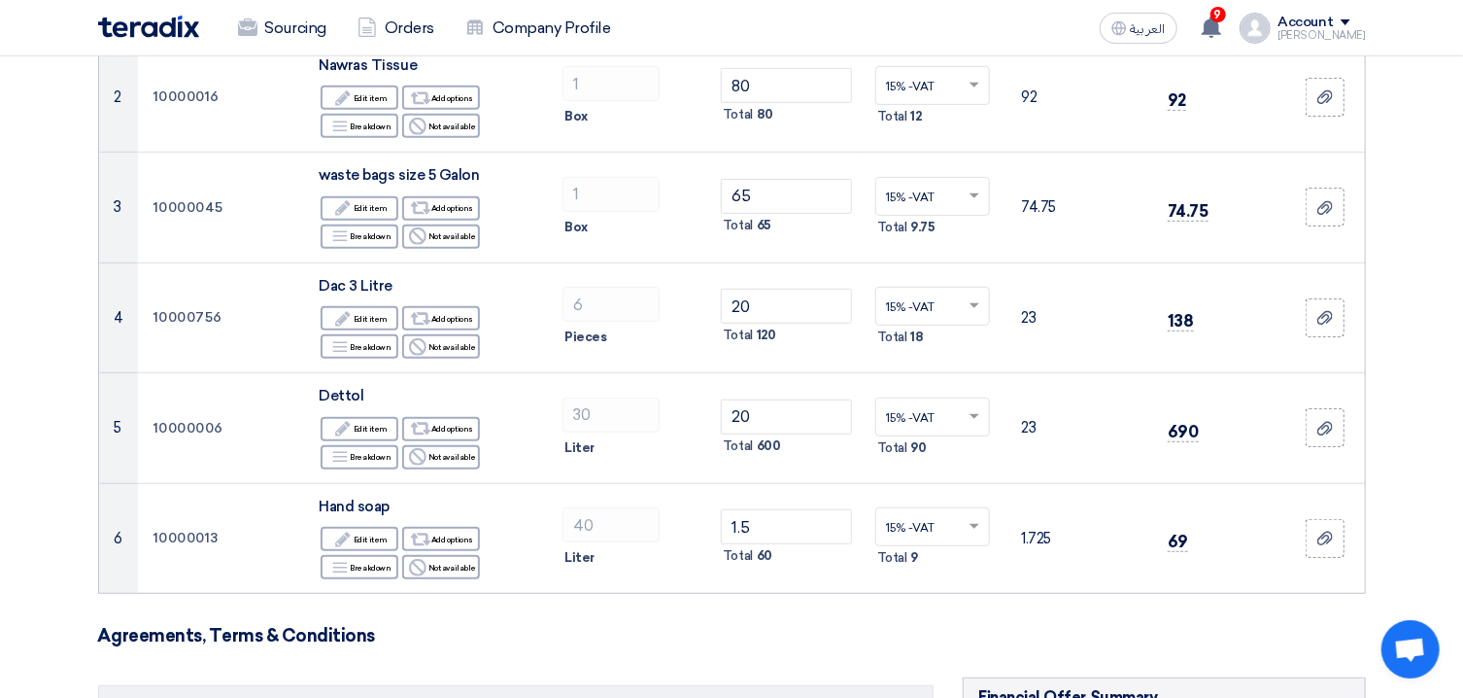
scroll to position [208, 0]
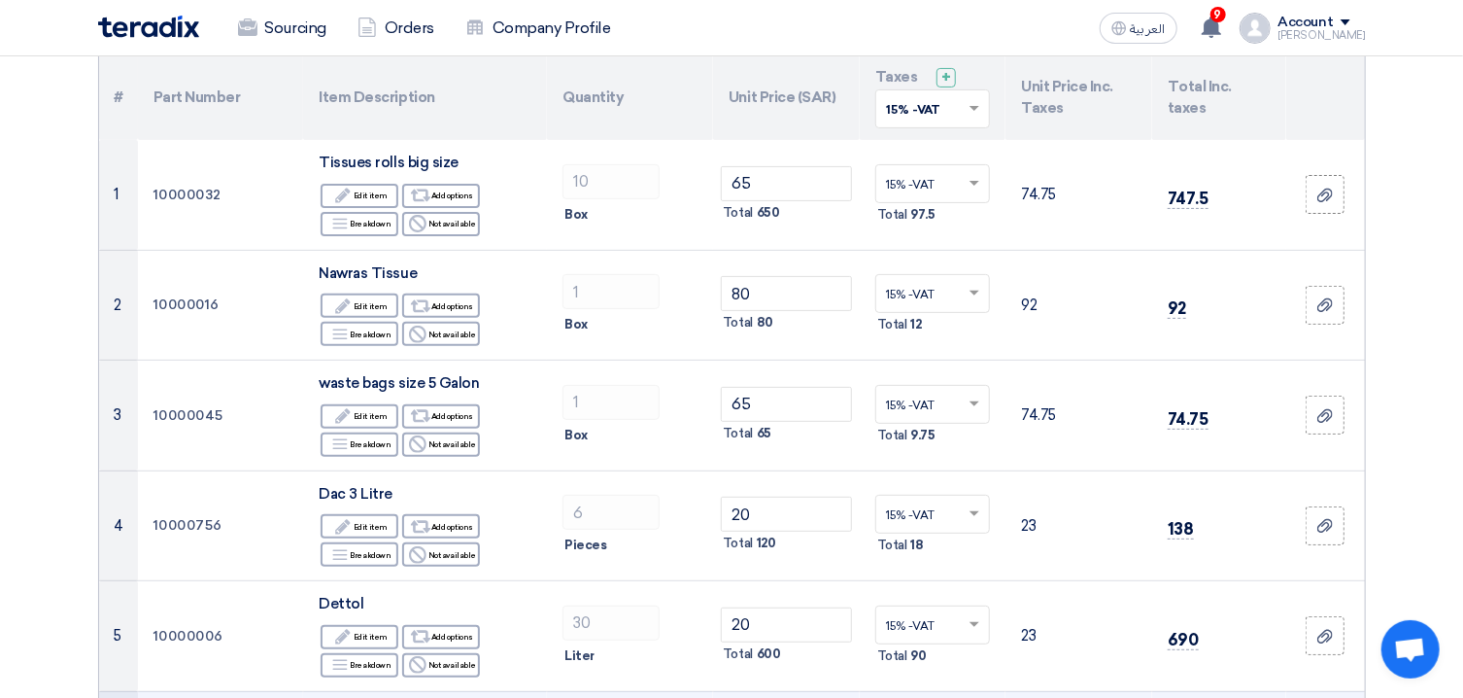
type input "hand wash 30ltr can 1 can 60+vat"
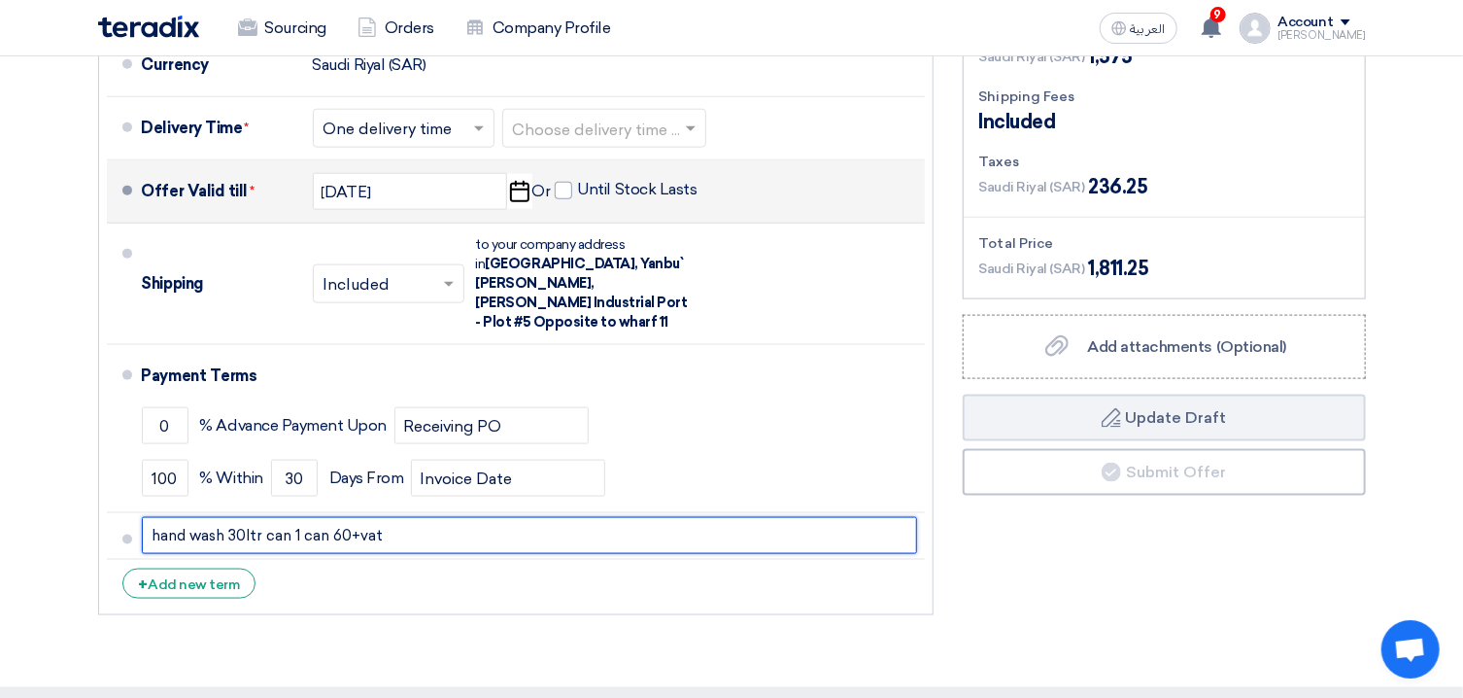
scroll to position [1122, 0]
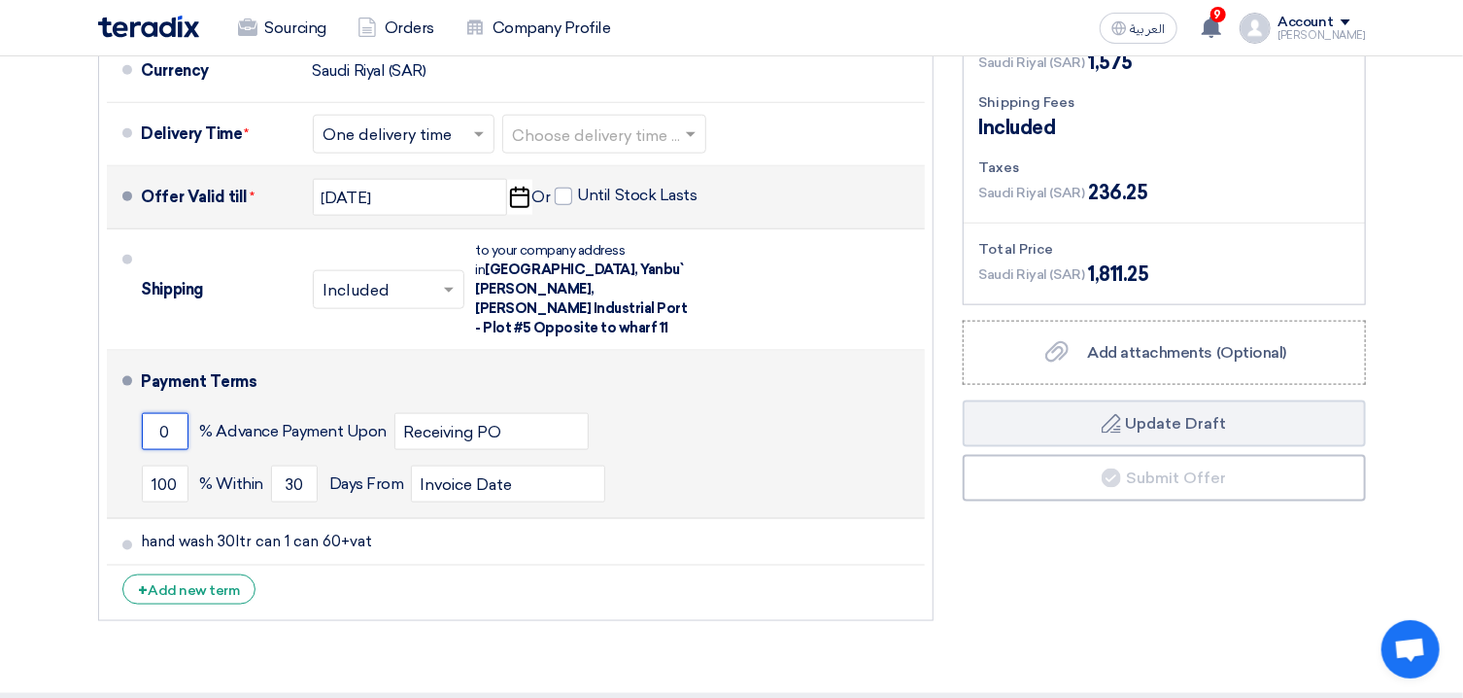
click at [168, 420] on input "0" at bounding box center [165, 431] width 47 height 37
click at [168, 419] on input "0" at bounding box center [165, 431] width 47 height 37
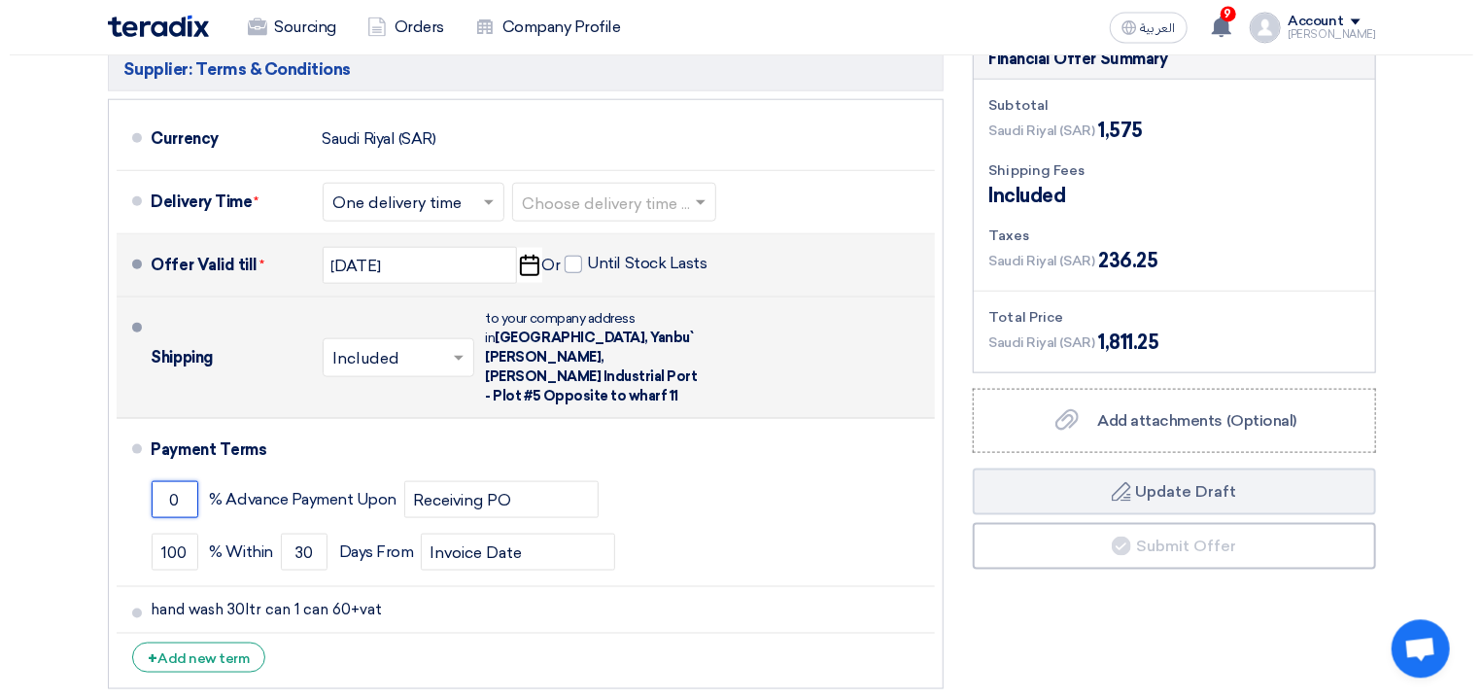
scroll to position [1018, 0]
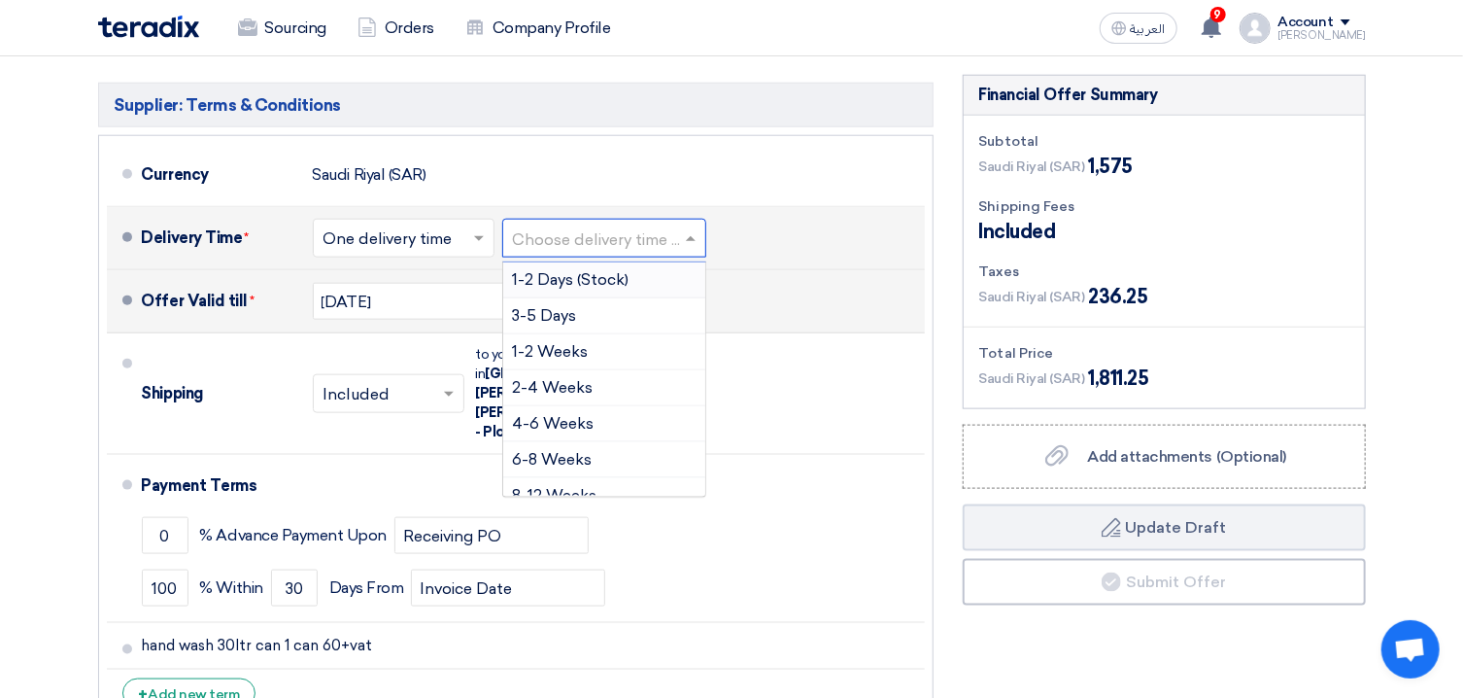
click at [587, 244] on input "text" at bounding box center [605, 240] width 185 height 28
click at [551, 314] on span "3-5 Days" at bounding box center [545, 315] width 64 height 18
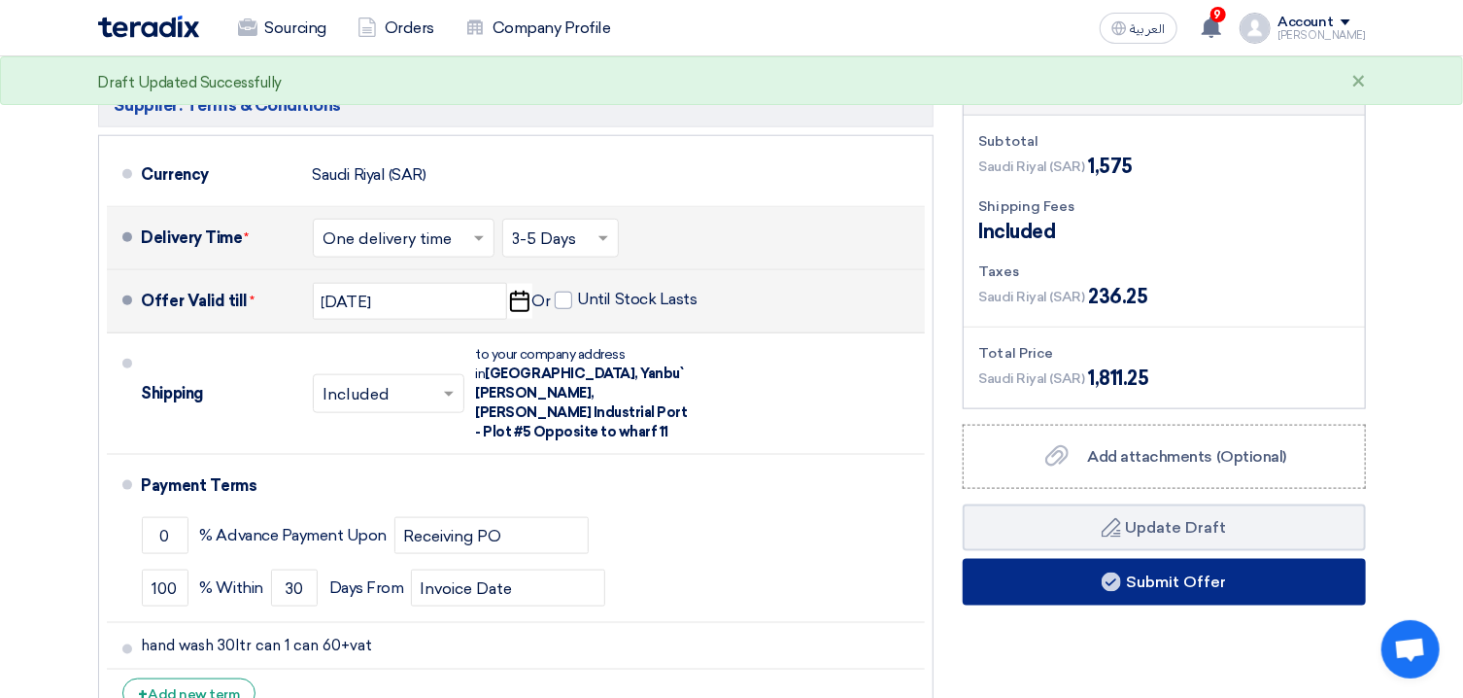
click at [1110, 573] on use at bounding box center [1111, 581] width 19 height 19
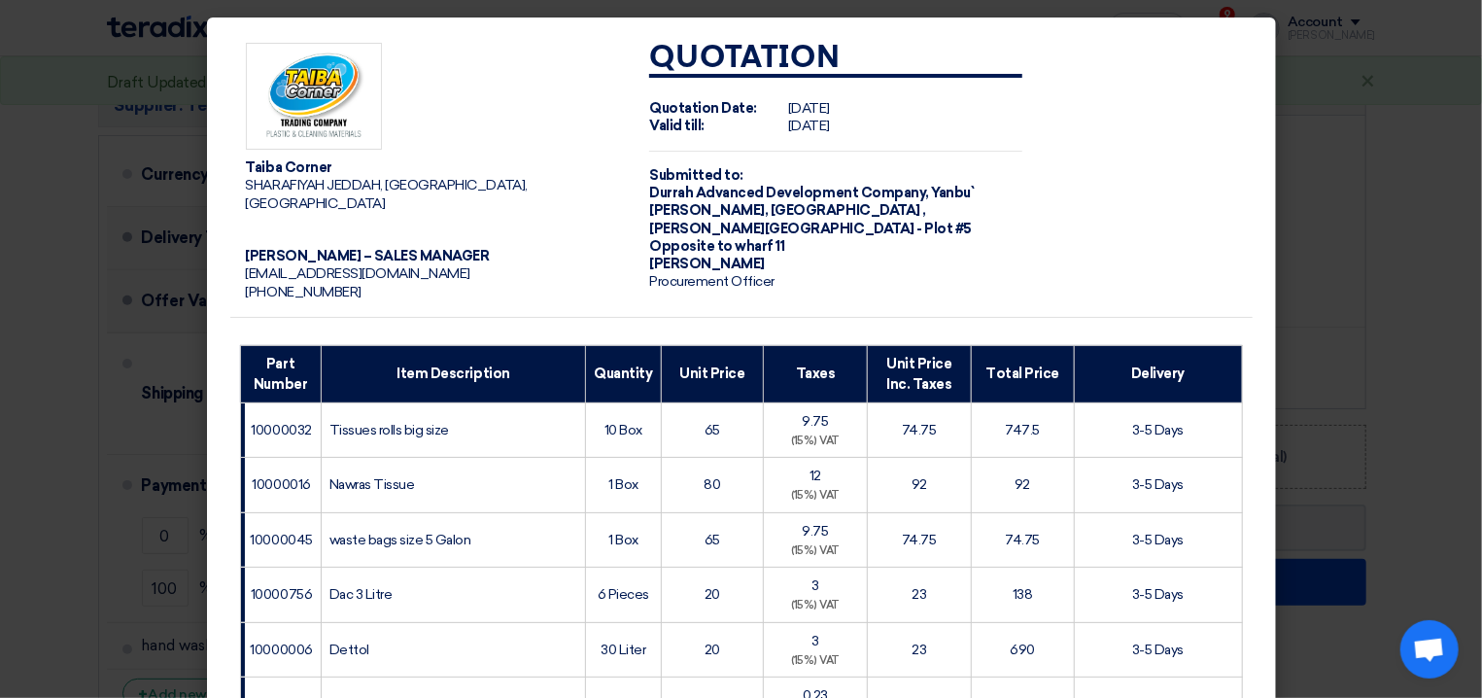
scroll to position [481, 0]
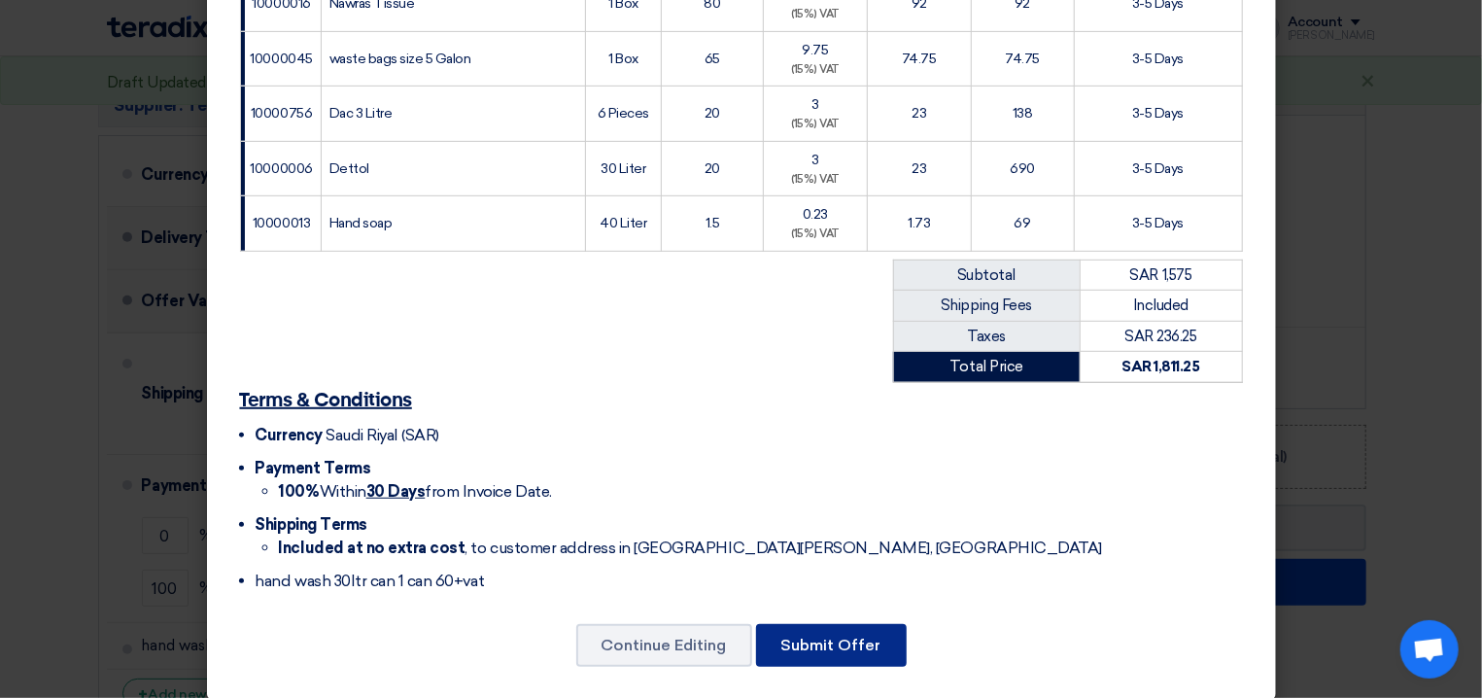
click at [857, 636] on button "Submit Offer" at bounding box center [831, 645] width 151 height 43
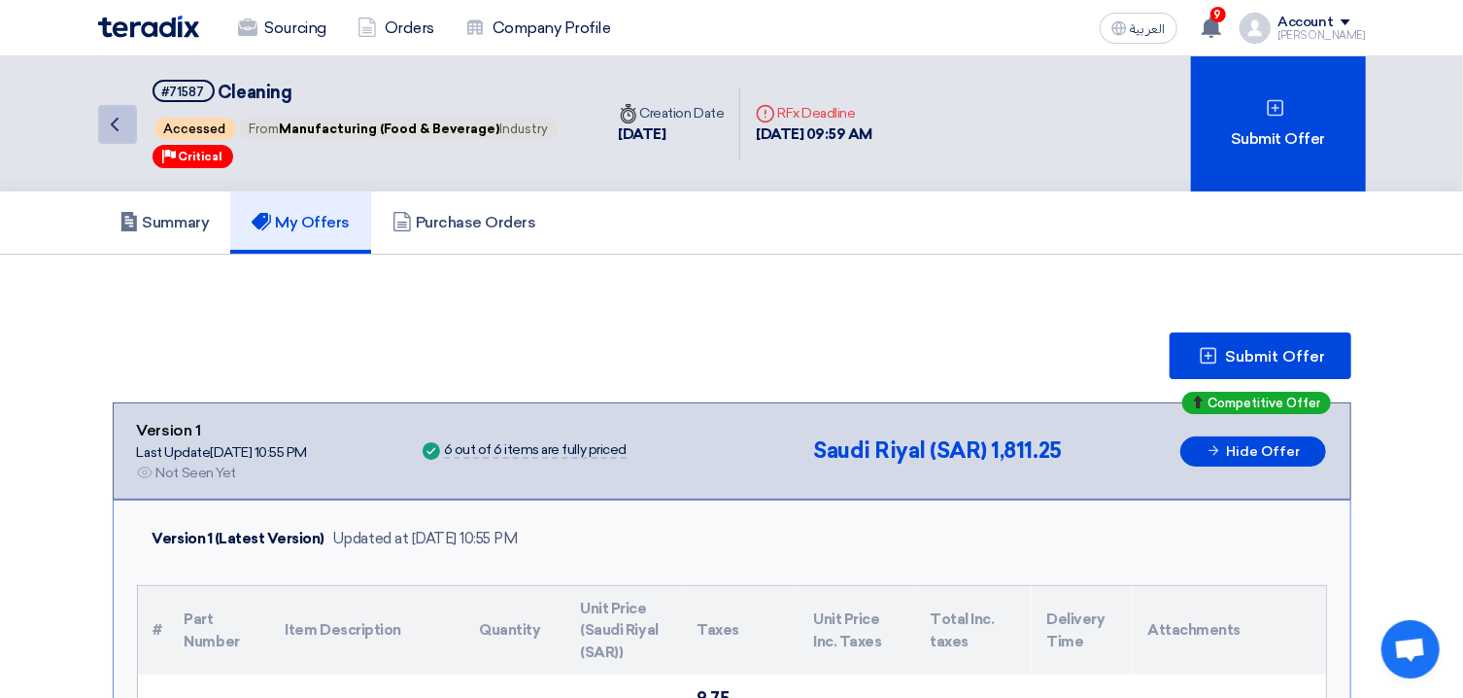
click at [127, 129] on link "Back" at bounding box center [117, 124] width 39 height 39
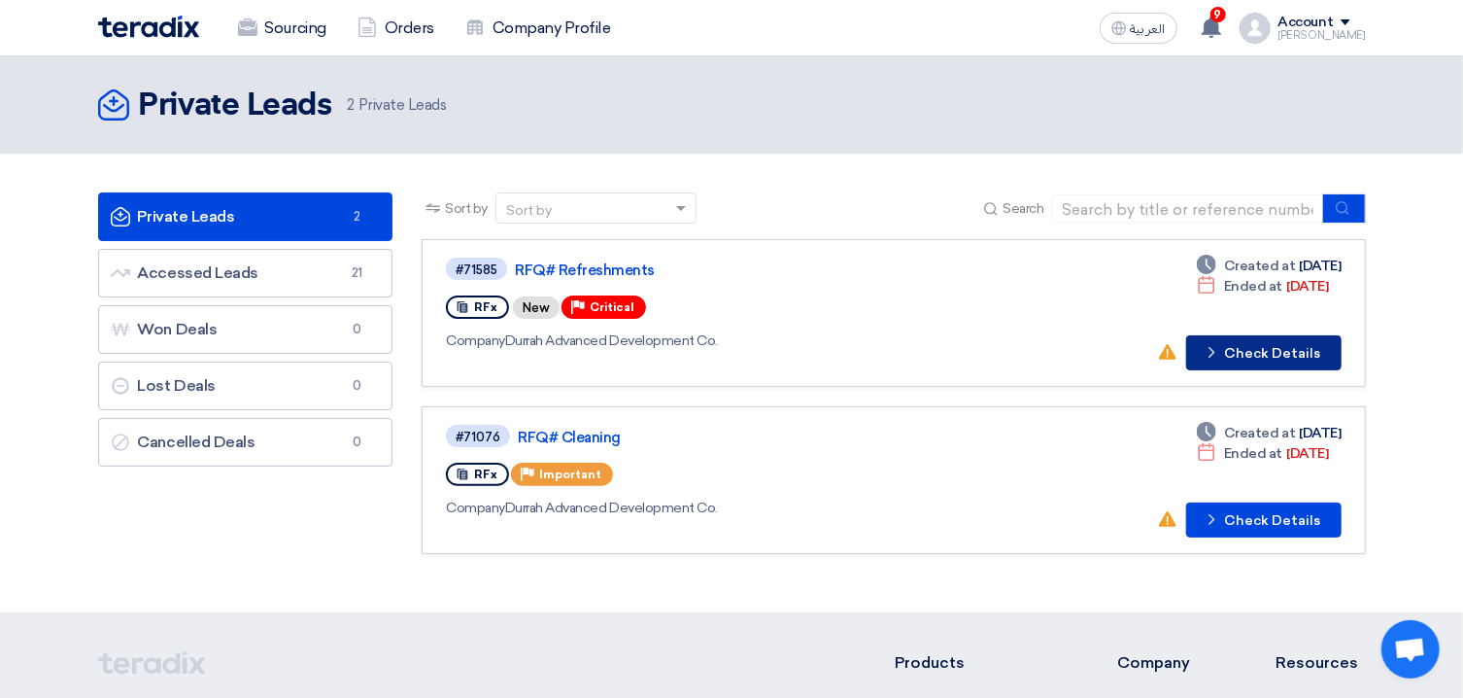
click at [1226, 350] on button "Check details Check Details" at bounding box center [1263, 352] width 155 height 35
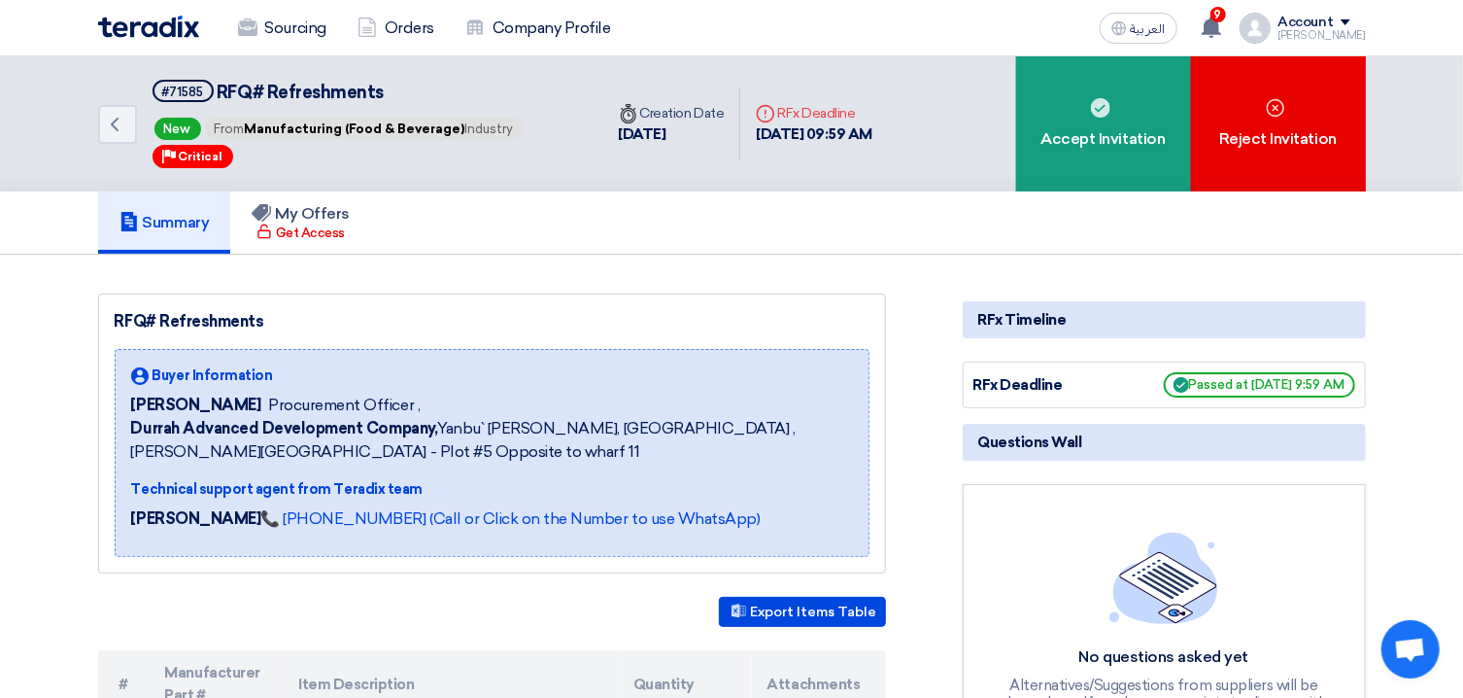
drag, startPoint x: 1100, startPoint y: 129, endPoint x: 909, endPoint y: 342, distance: 285.6
click at [1100, 131] on div "Accept Invitation" at bounding box center [1103, 123] width 175 height 135
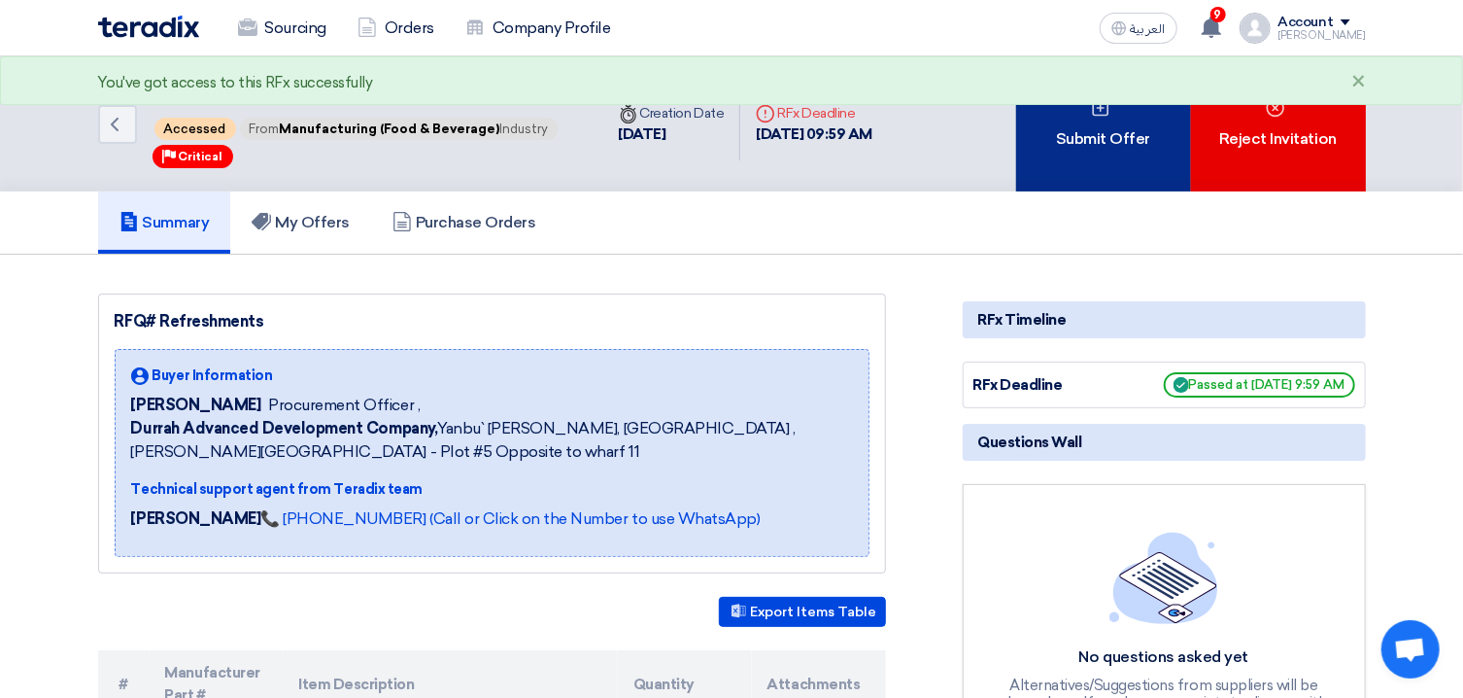
click at [1107, 176] on div "Submit Offer" at bounding box center [1103, 123] width 175 height 135
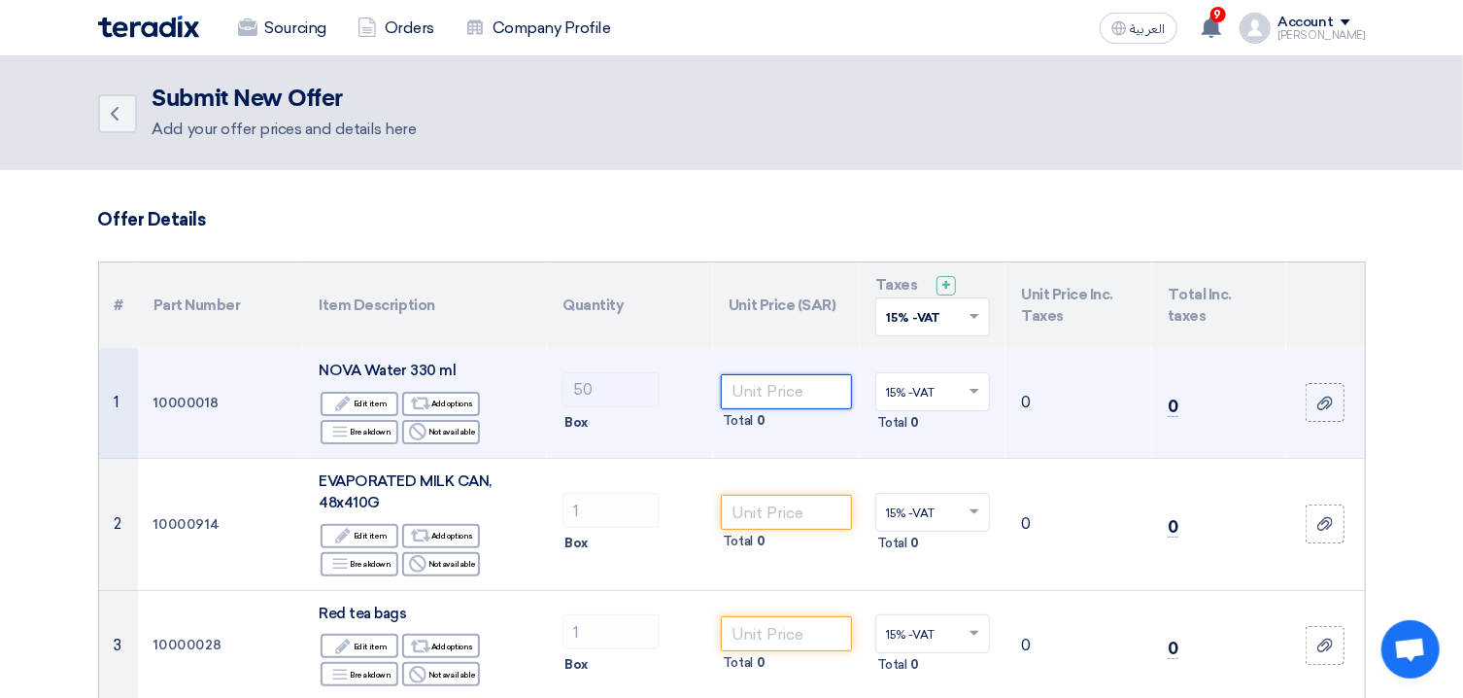
click at [804, 380] on input "number" at bounding box center [786, 391] width 131 height 35
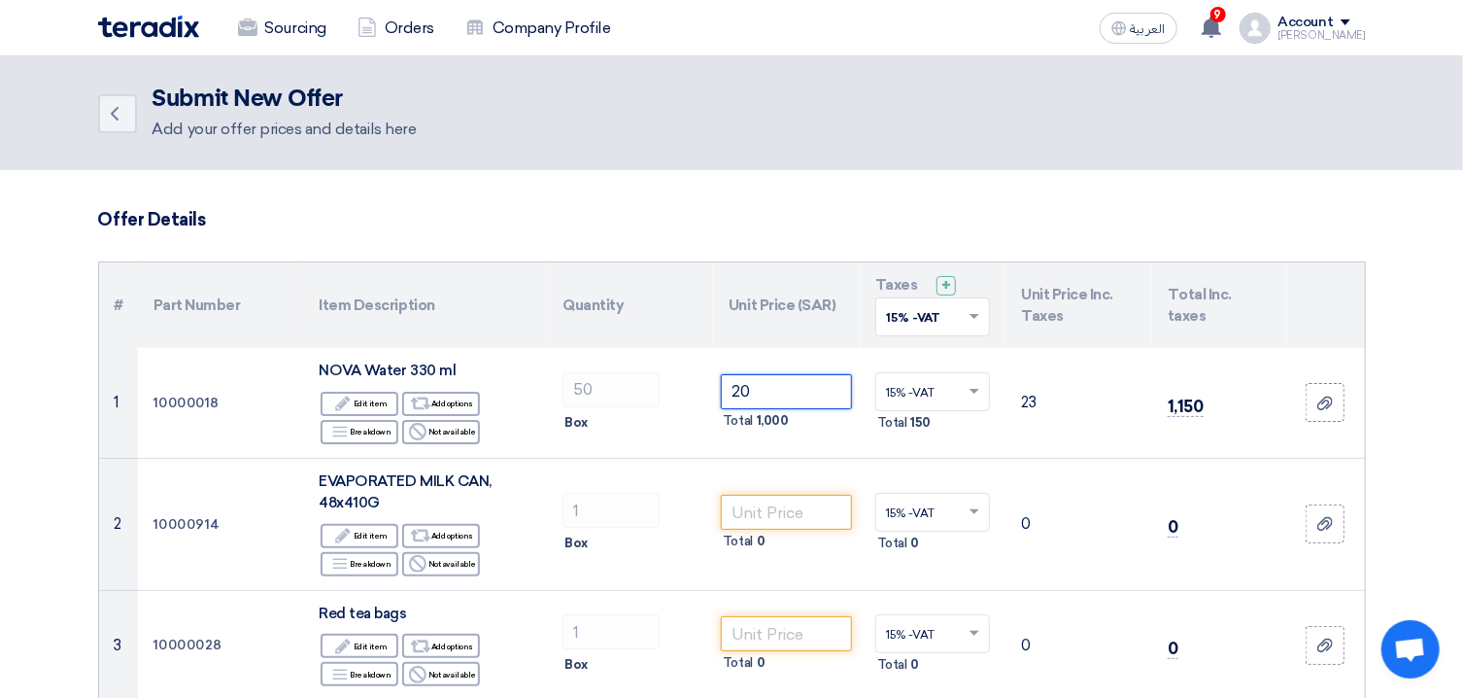
type input "20"
click at [626, 314] on th "Quantity" at bounding box center [630, 305] width 166 height 86
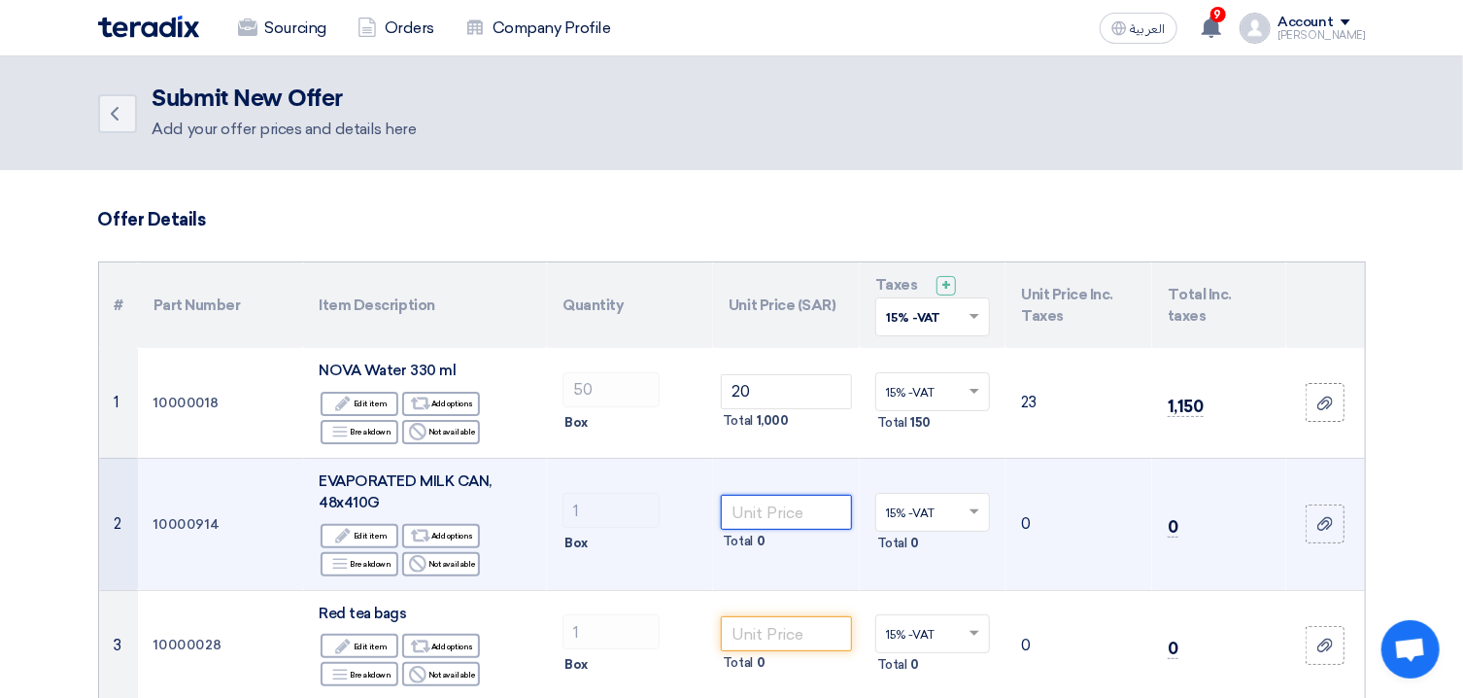
click at [802, 528] on input "number" at bounding box center [786, 512] width 131 height 35
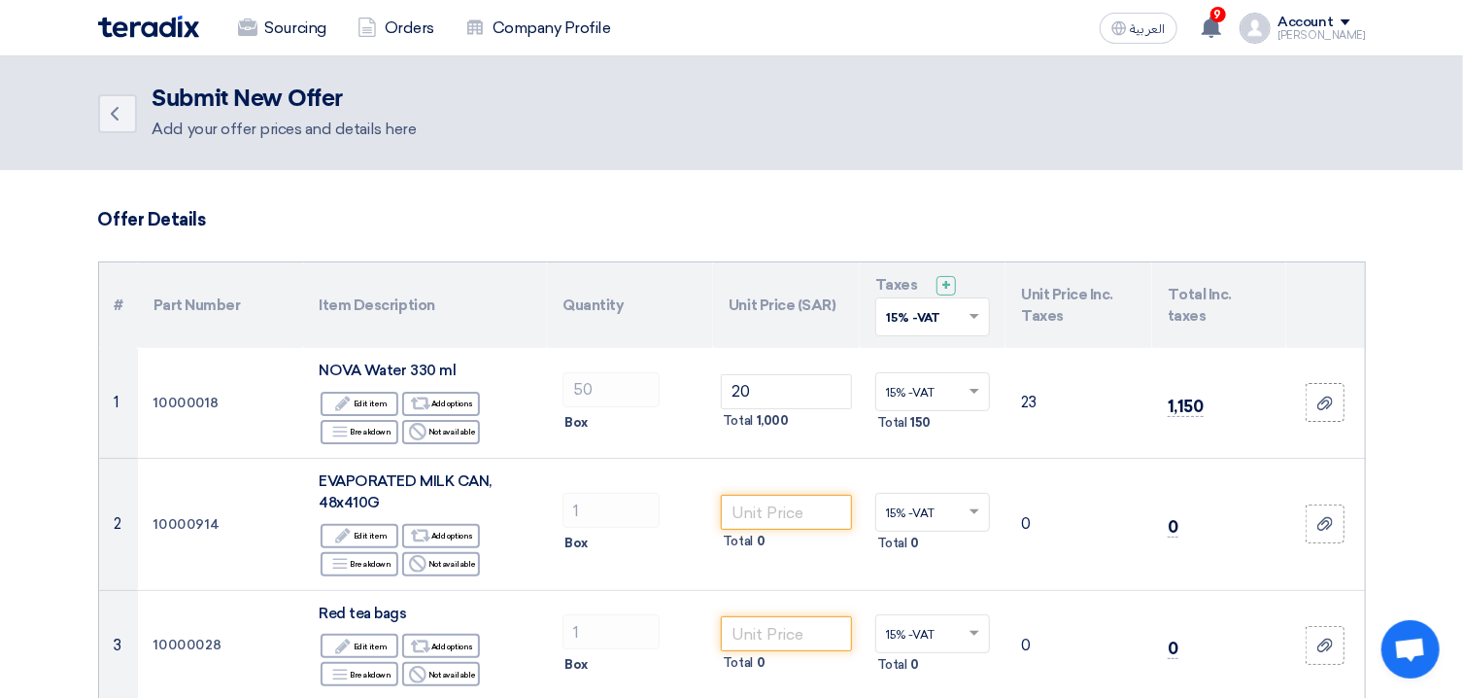
click at [113, 90] on div "Back Submit New Offer Add your offer prices and details here" at bounding box center [732, 113] width 1268 height 55
click at [115, 94] on link "Back" at bounding box center [117, 113] width 39 height 39
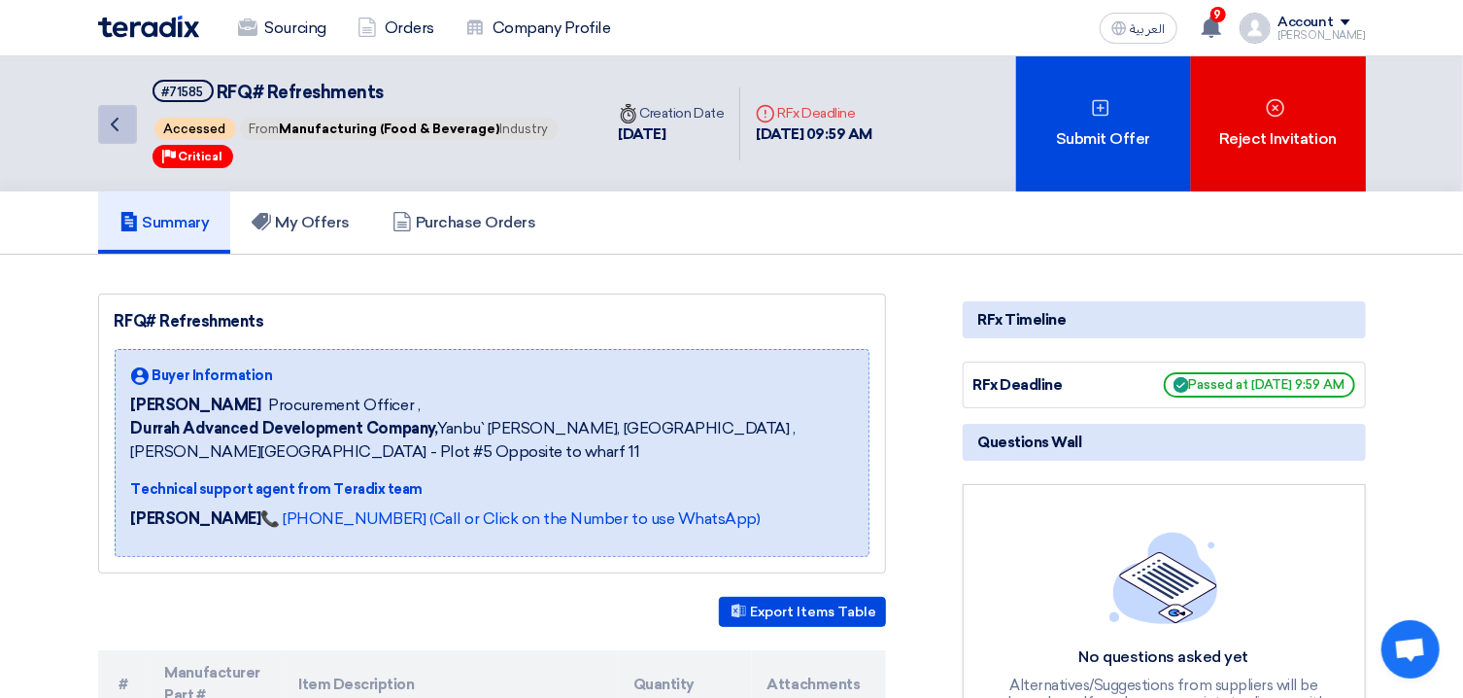
click at [108, 116] on icon "Back" at bounding box center [114, 124] width 23 height 23
